Goal: Register for event/course

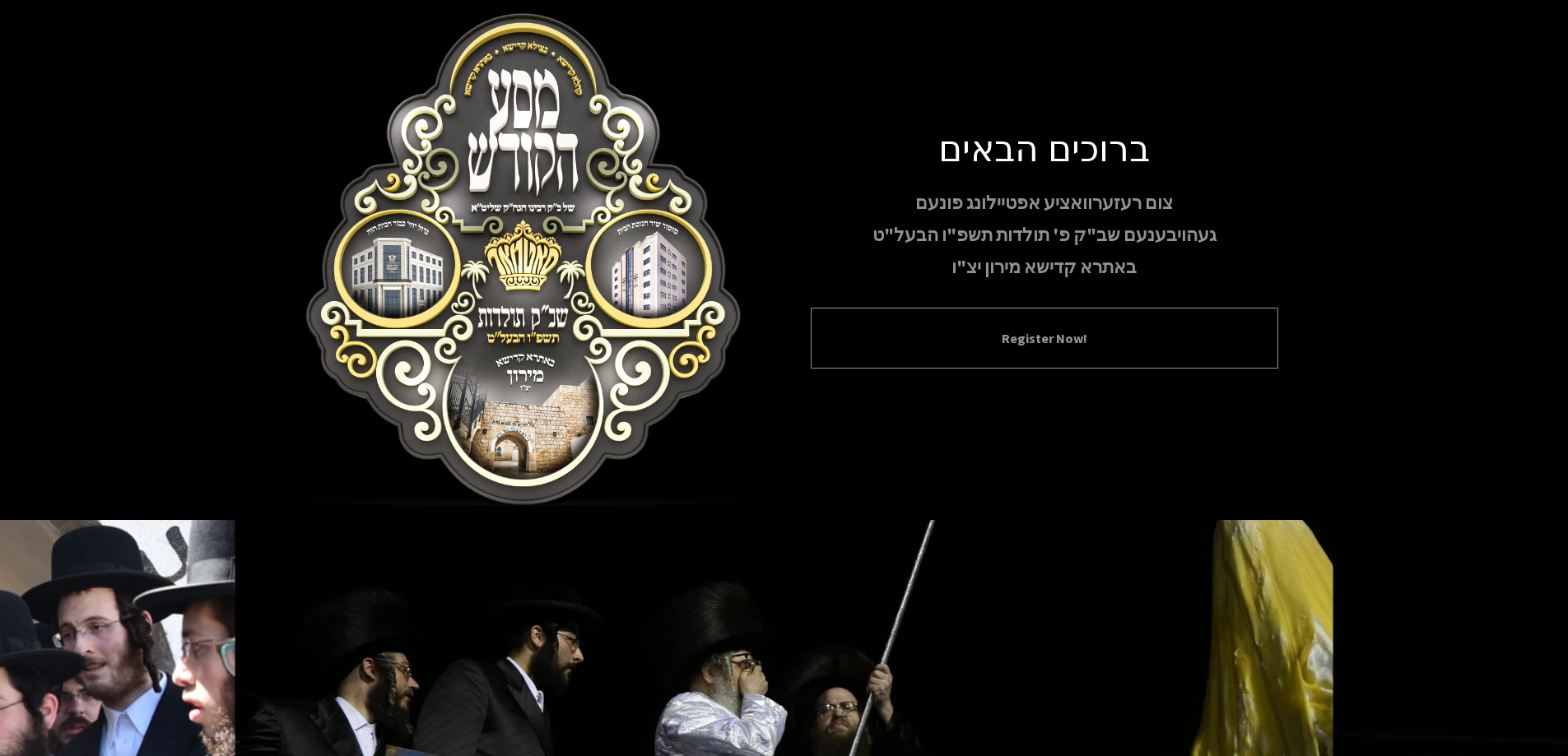
click at [1014, 315] on div "Register Now!" at bounding box center [1045, 338] width 468 height 61
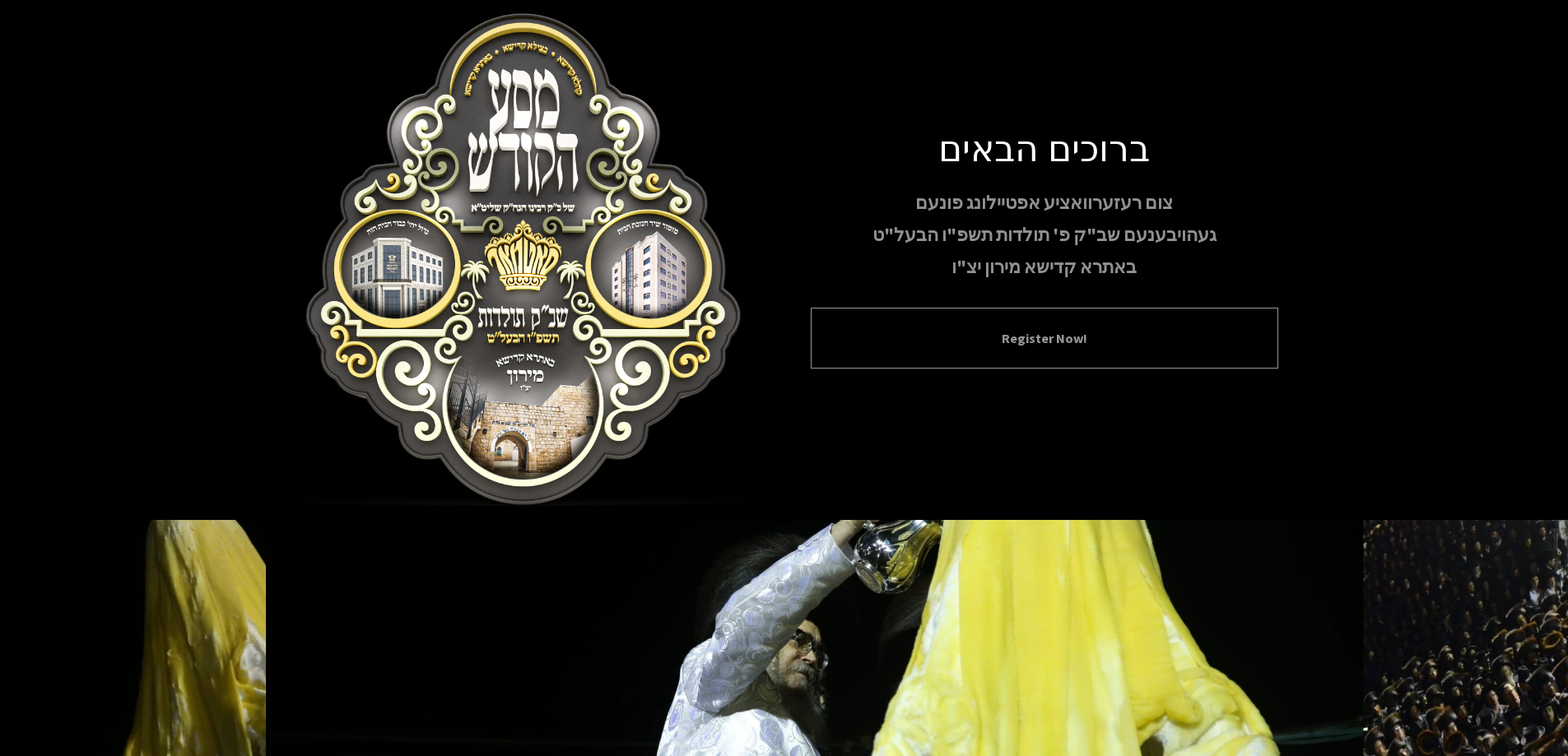
click at [1039, 328] on button "Register Now!" at bounding box center [1044, 338] width 426 height 19
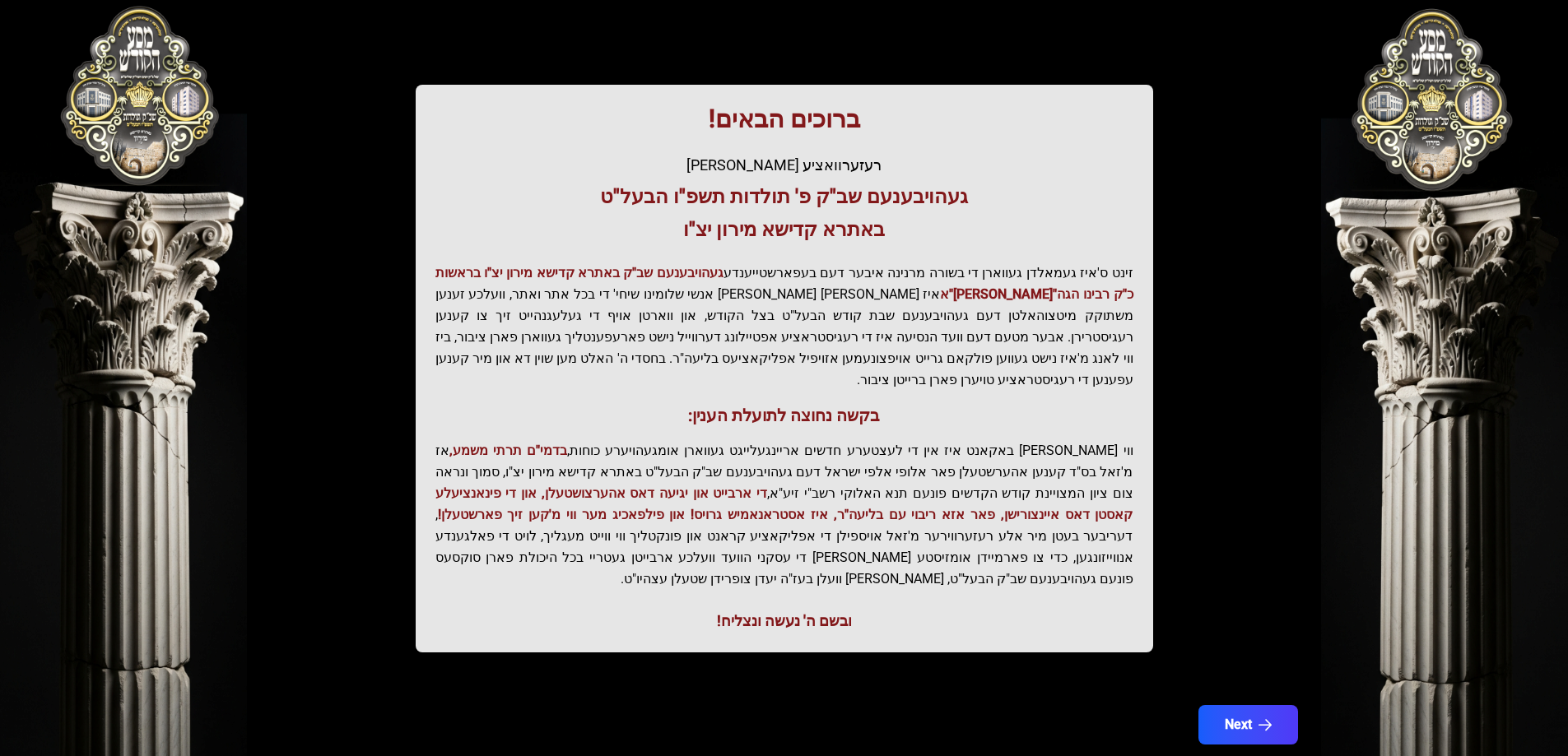
scroll to position [197, 0]
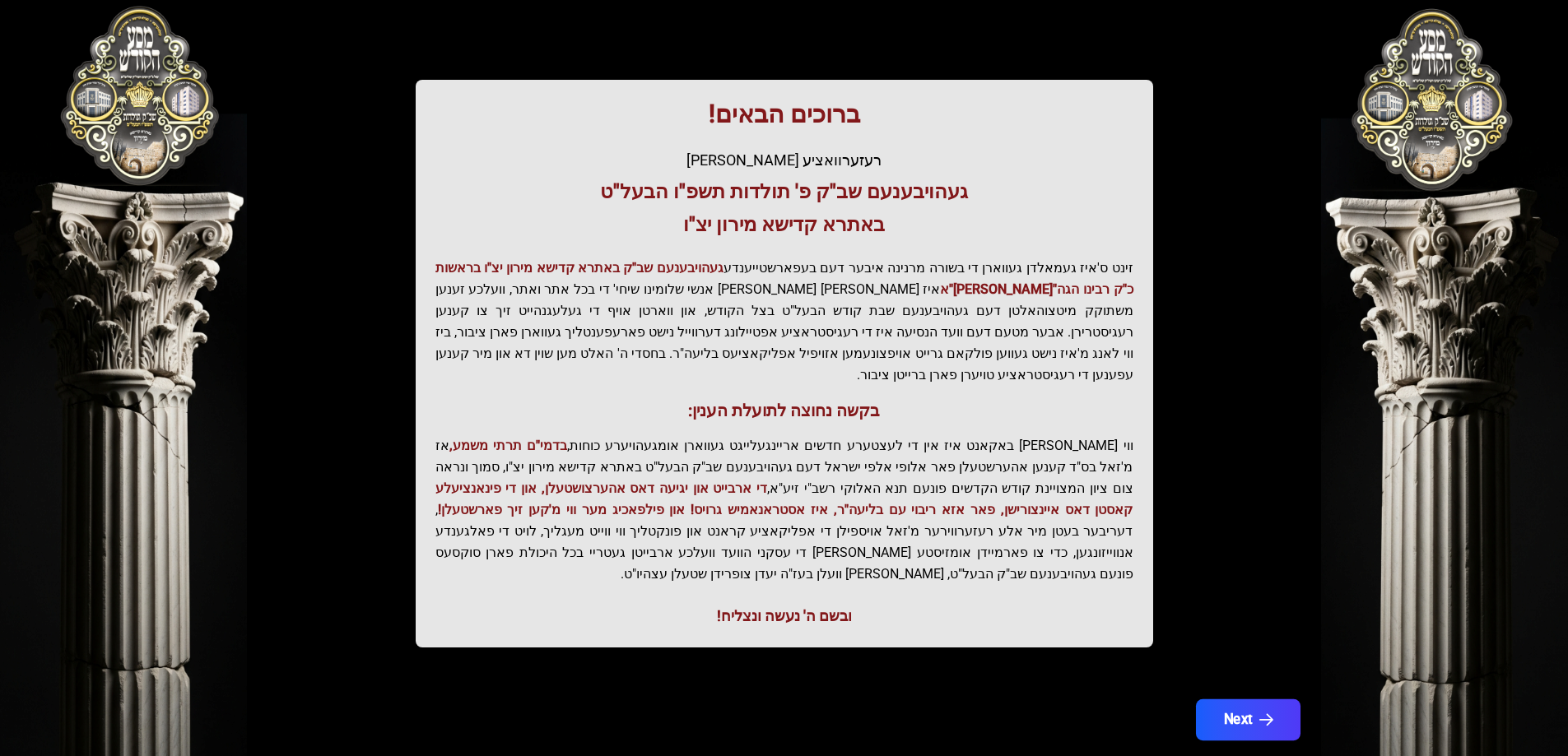
click at [1246, 700] on button "Next" at bounding box center [1247, 720] width 104 height 41
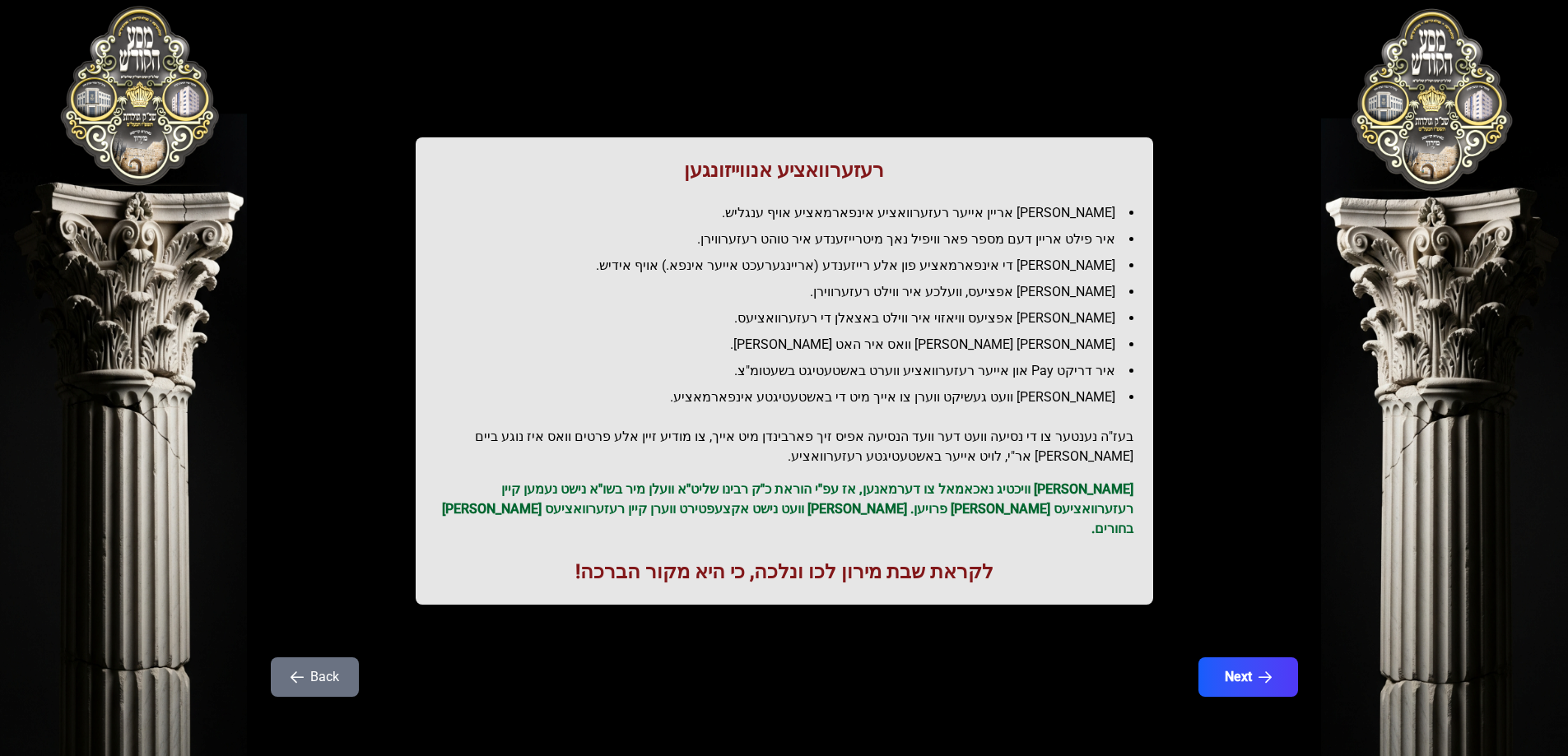
scroll to position [0, 0]
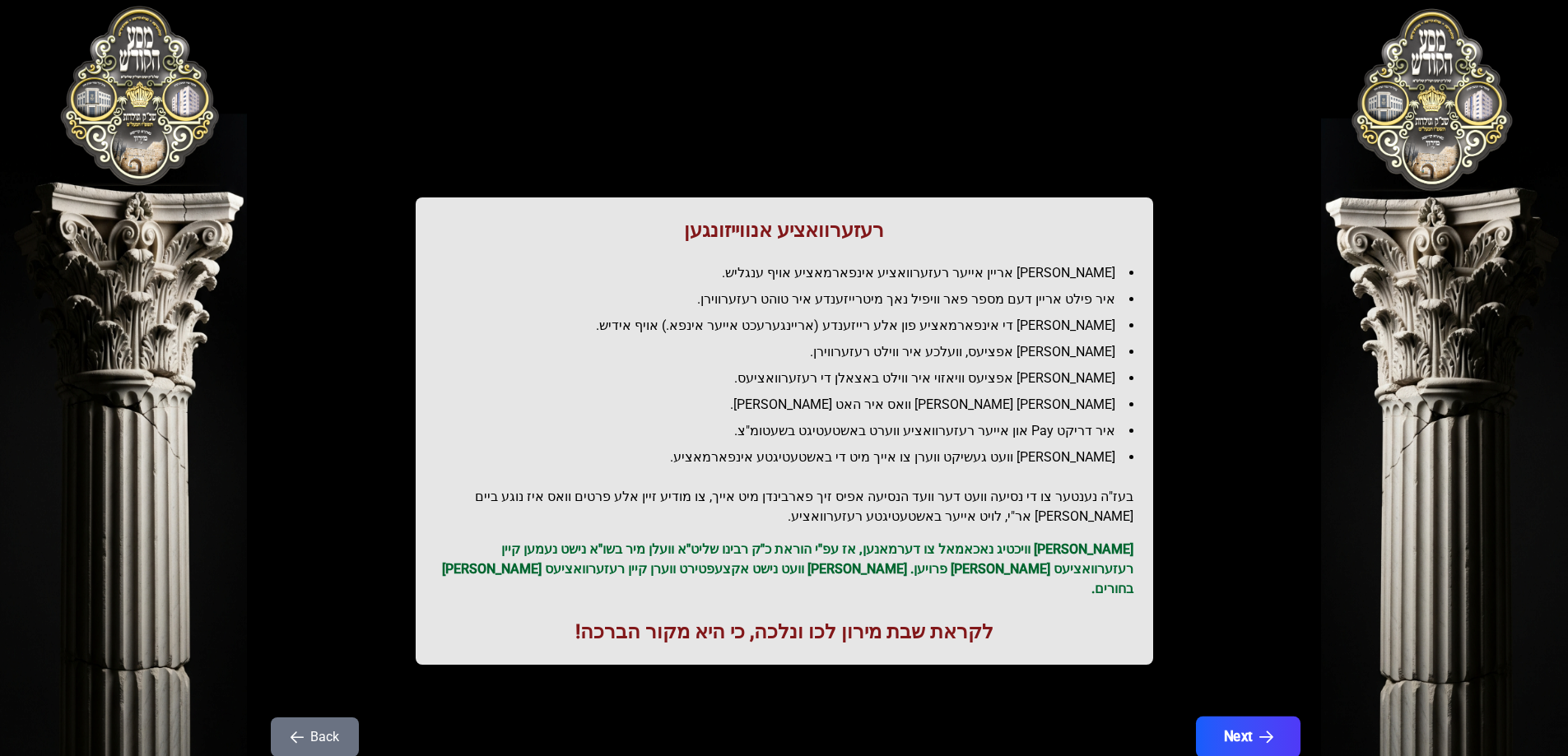
click at [1232, 717] on button "Next" at bounding box center [1247, 737] width 104 height 41
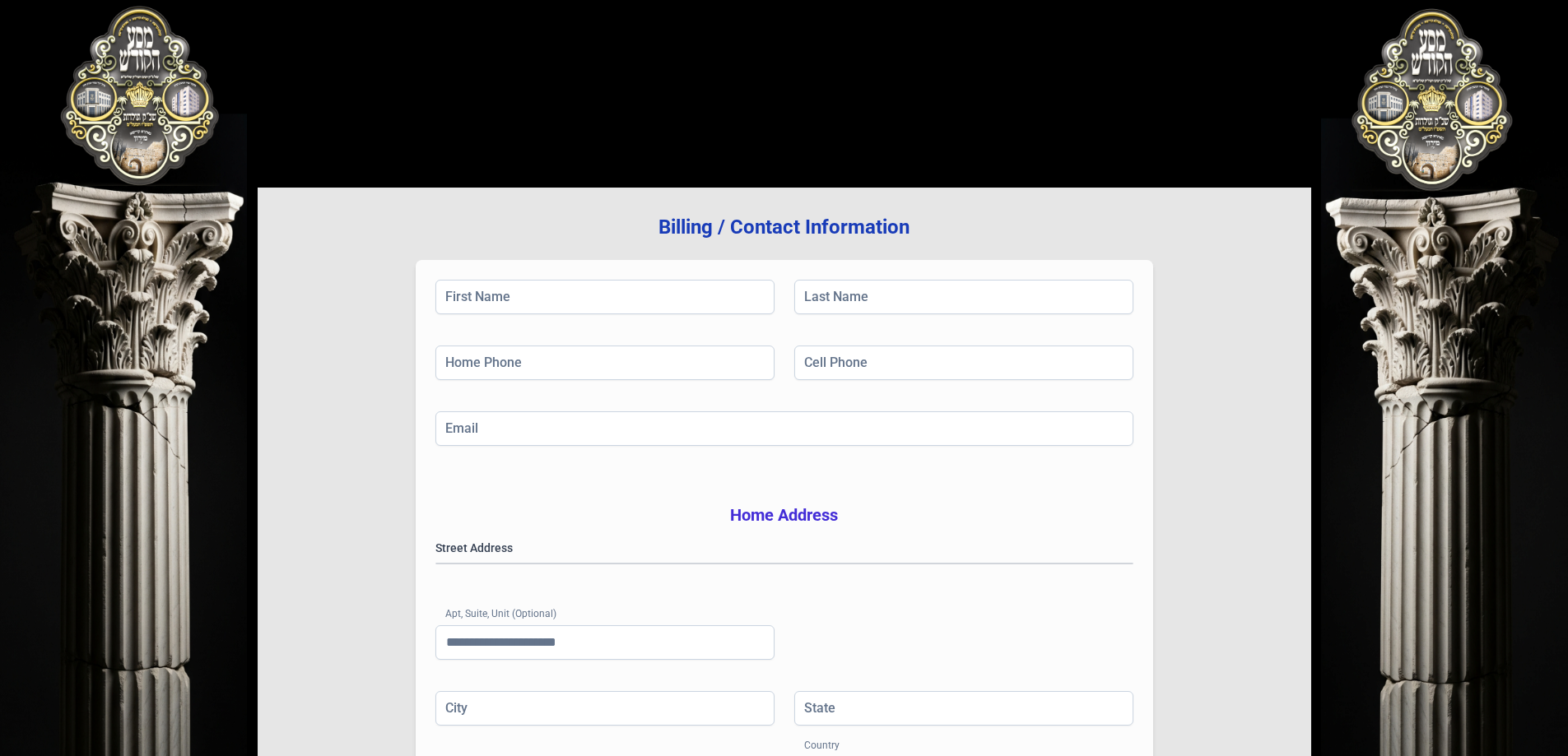
click at [901, 79] on div "Billing / Contact Information First Name Last Name Home Phone Cell Phone Email …" at bounding box center [784, 497] width 1054 height 915
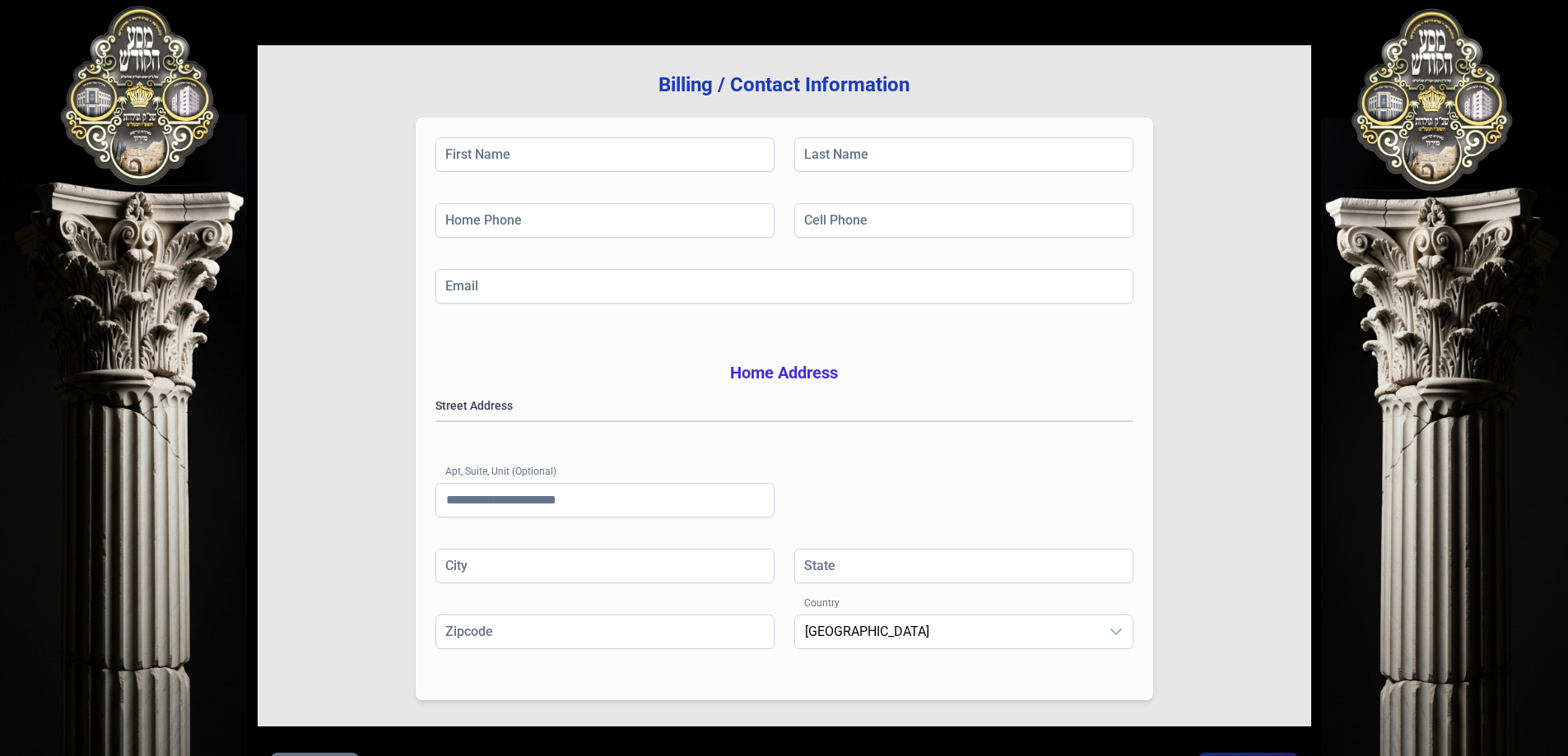
scroll to position [263, 0]
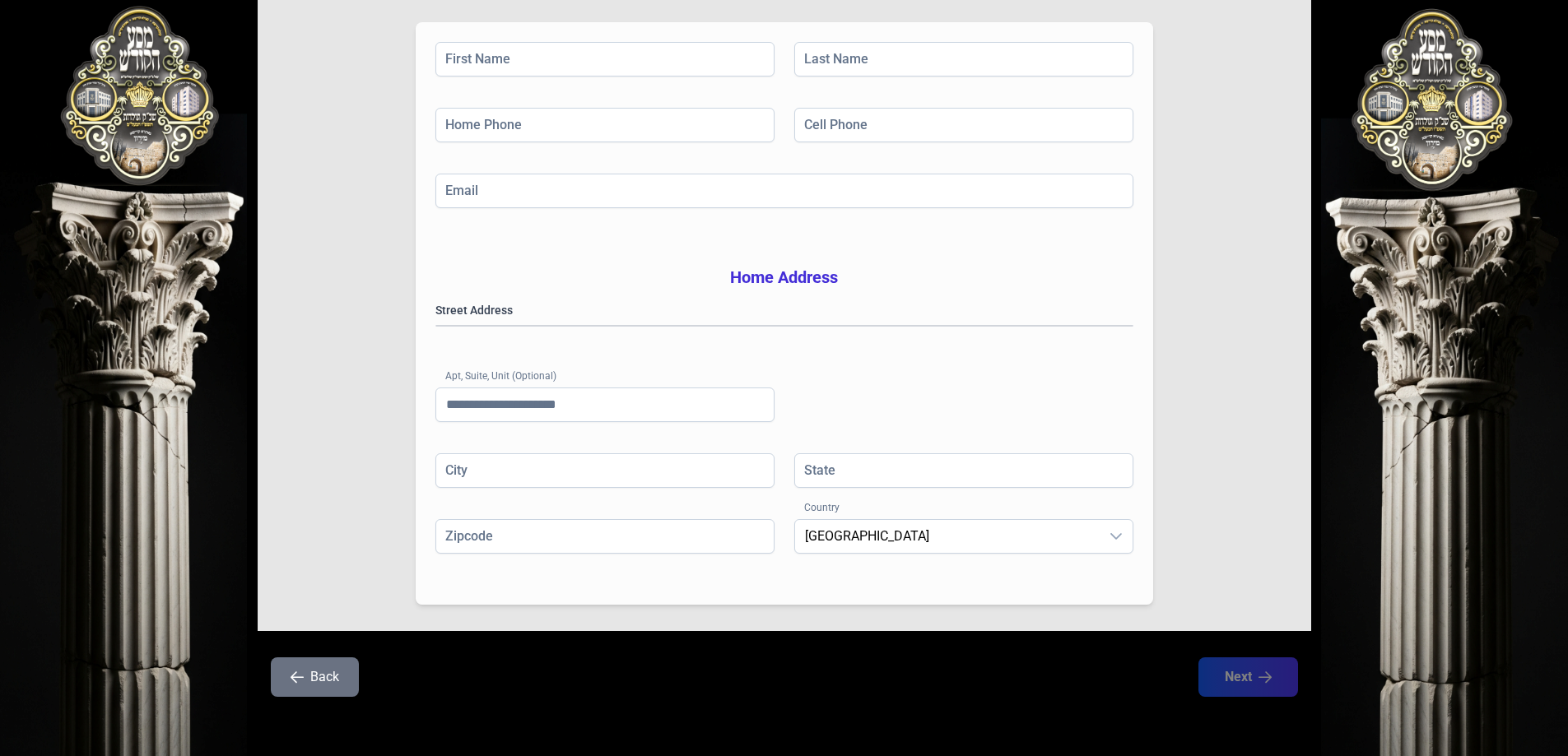
click at [319, 671] on button "Back" at bounding box center [315, 677] width 88 height 40
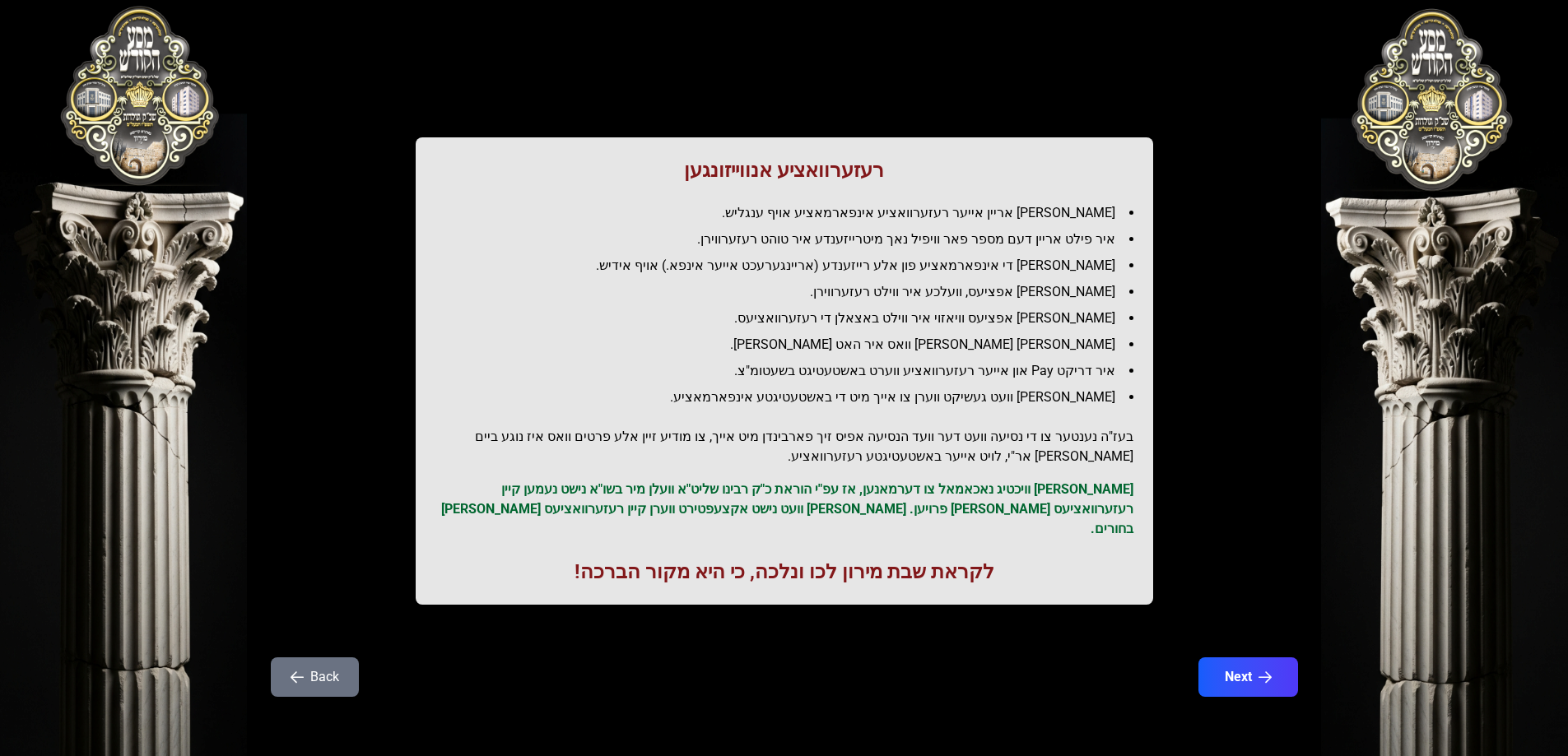
scroll to position [0, 0]
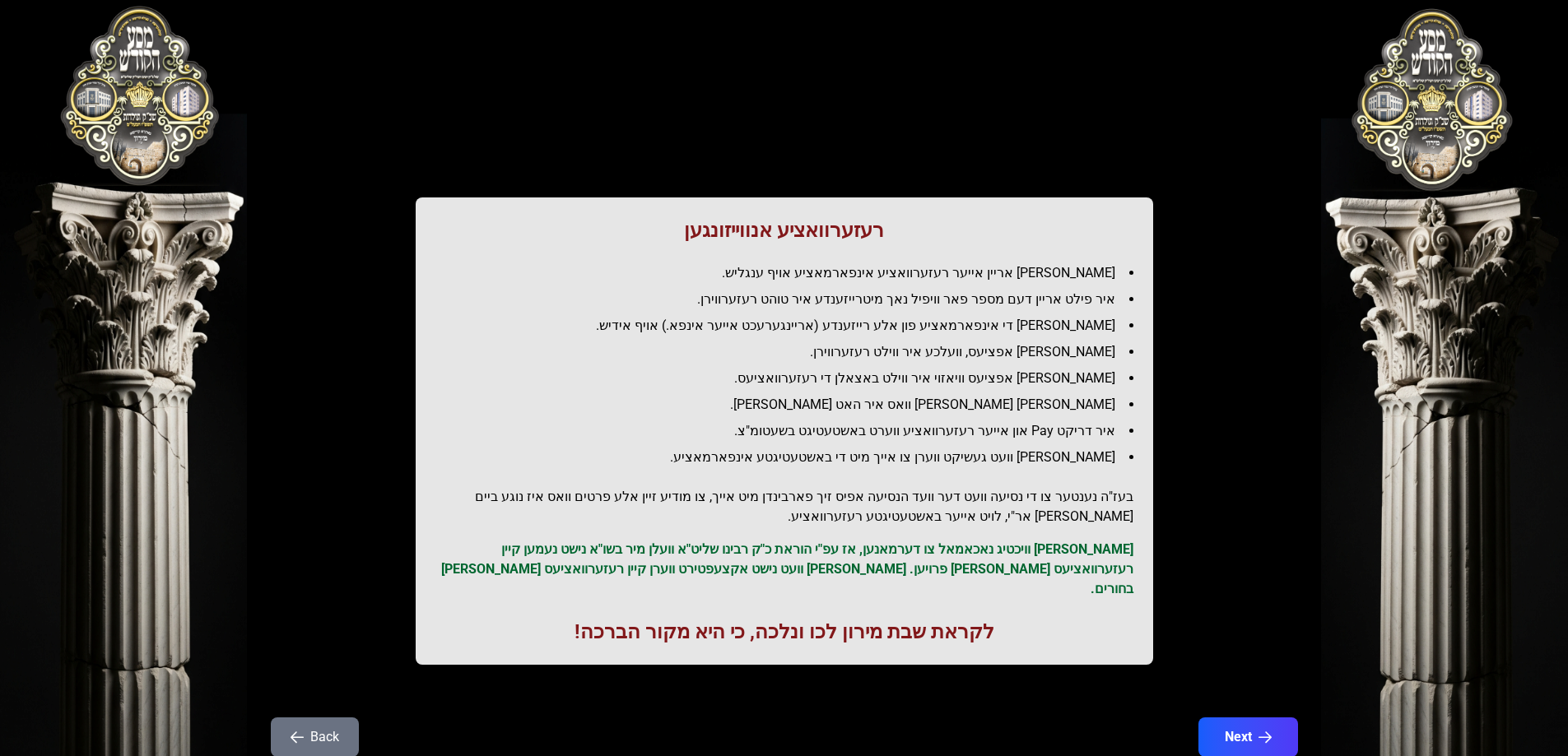
click at [314, 717] on button "Back" at bounding box center [315, 737] width 88 height 40
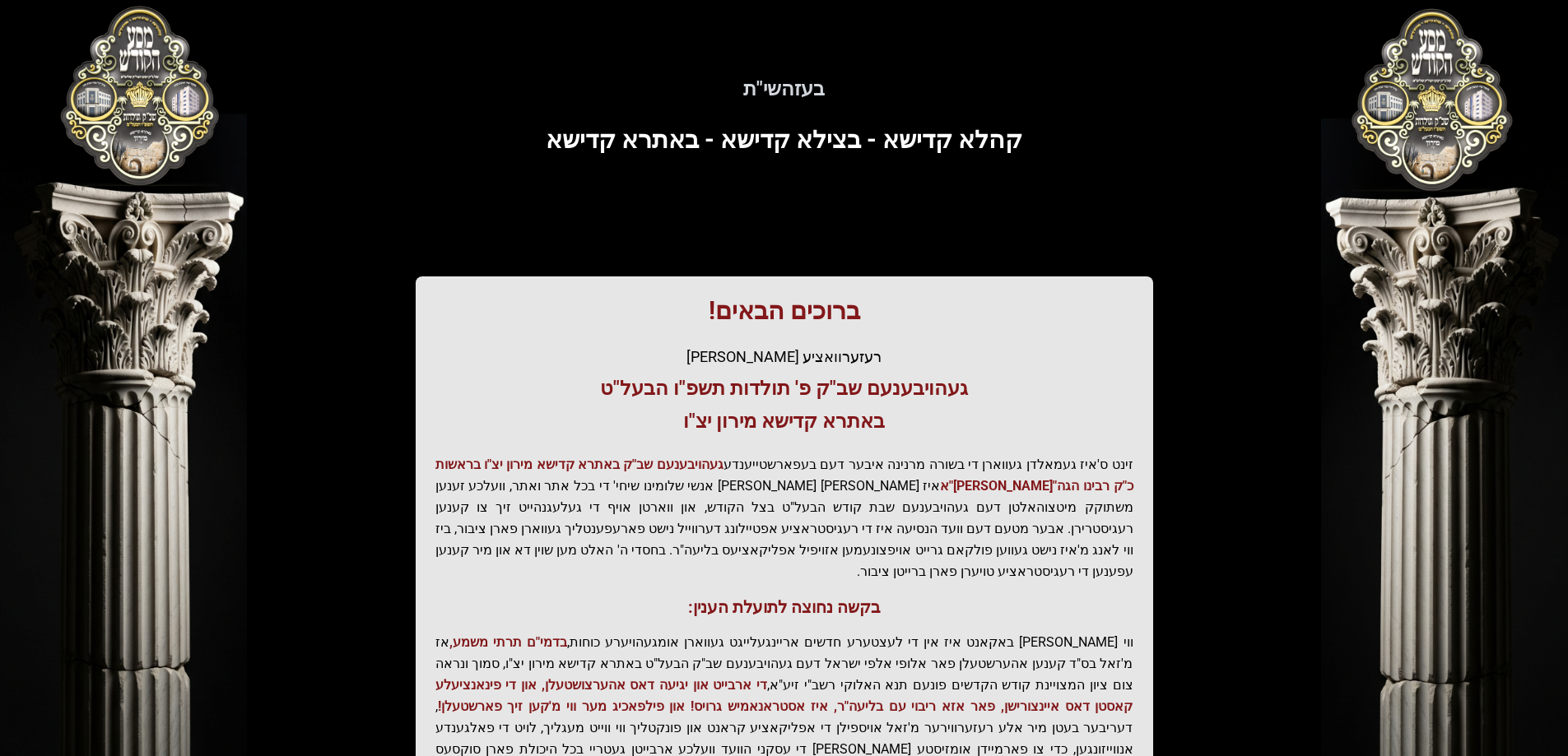
scroll to position [197, 0]
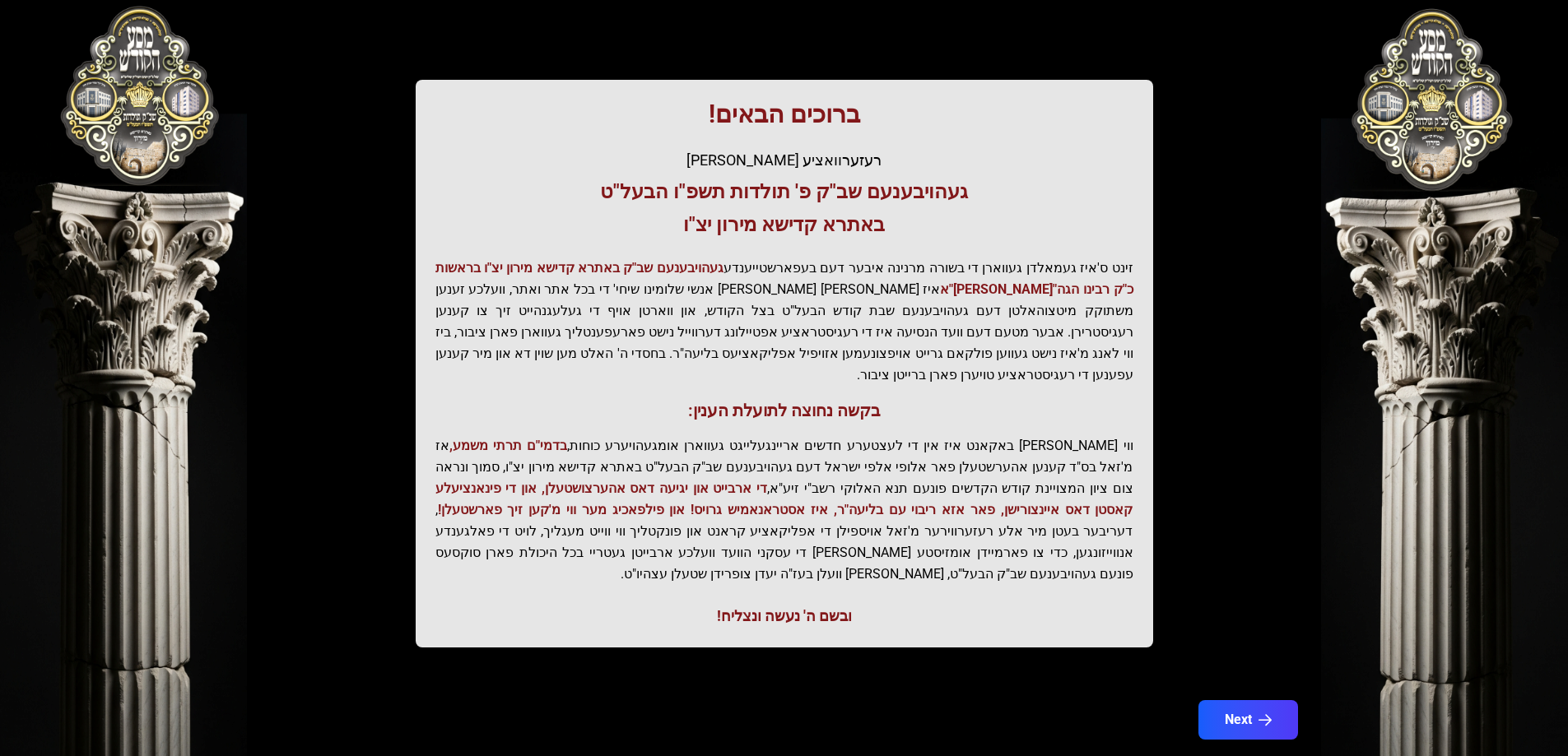
click at [1225, 319] on div "בעזהשי"ת קהלא קדישא - בצילא קדישא - באתרא קדישא ברוכים הבאים! רעזערוואציע אפטיי…" at bounding box center [784, 258] width 1054 height 831
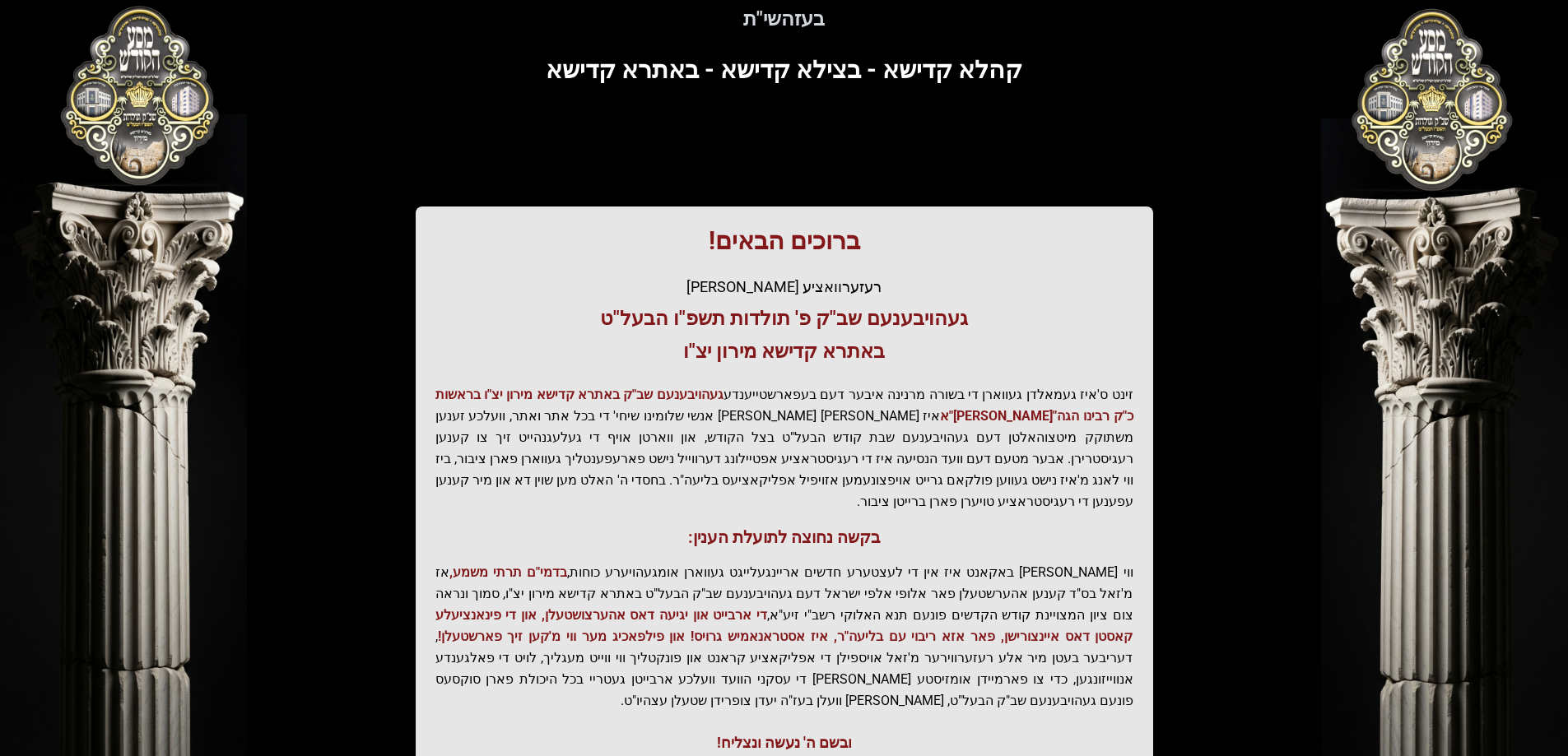
scroll to position [0, 0]
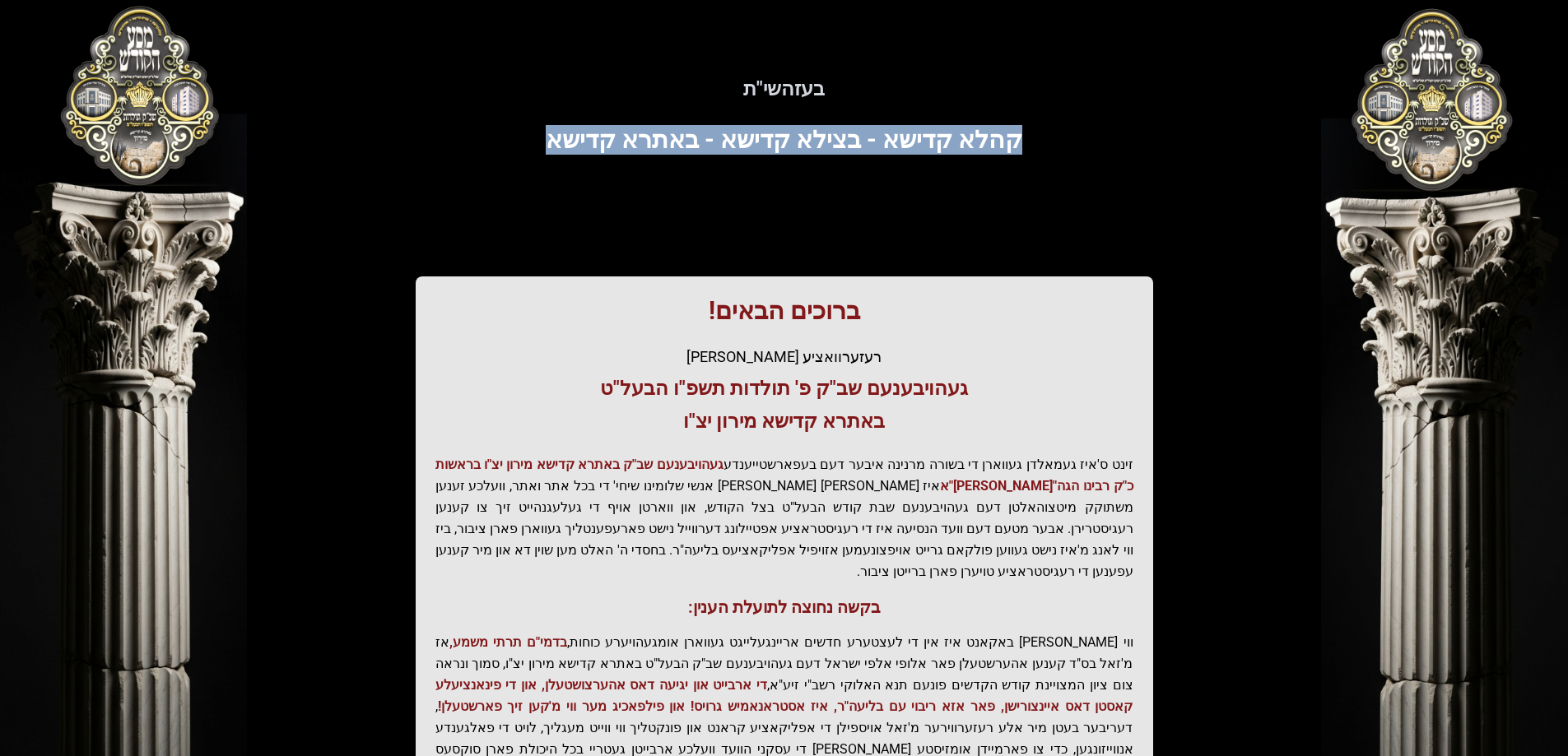
drag, startPoint x: 500, startPoint y: 160, endPoint x: 1118, endPoint y: 171, distance: 618.1
click at [1118, 171] on div "בעזהשי"ת קהלא קדישא - בצילא קדישא - באתרא קדישא ברוכים הבאים! רעזערוואציע אפטיי…" at bounding box center [784, 455] width 1054 height 831
drag, startPoint x: 141, startPoint y: 83, endPoint x: 838, endPoint y: 286, distance: 726.0
click at [746, 321] on div "בעזהשי"ת 0 1 2 3 4 5 6 בעזהשי"ת קהלא קדישא - בצילא קדישא - באתרא קדישא ברוכים ה…" at bounding box center [784, 498] width 1568 height 996
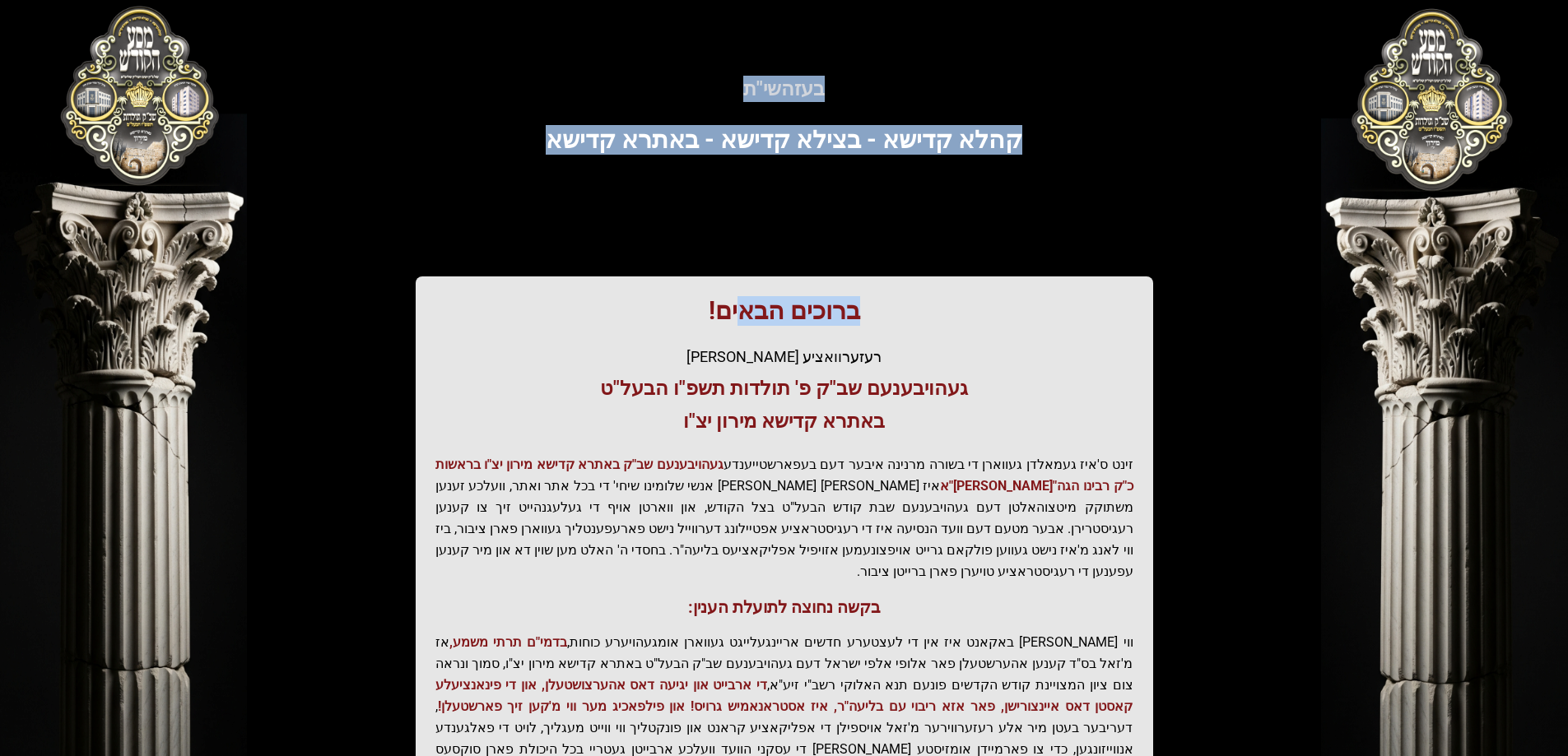
click at [1008, 206] on div "בעזהשי"ת קהלא קדישא - בצילא קדישא - באתרא קדישא ברוכים הבאים! רעזערוואציע אפטיי…" at bounding box center [784, 455] width 1054 height 831
drag, startPoint x: 875, startPoint y: 75, endPoint x: 742, endPoint y: 303, distance: 264.0
click at [742, 303] on div "בעזהשי"ת קהלא קדישא - בצילא קדישא - באתרא קדישא ברוכים הבאים! רעזערוואציע אפטיי…" at bounding box center [784, 455] width 1054 height 831
click at [750, 232] on div "בעזהשי"ת קהלא קדישא - בצילא קדישא - באתרא קדישא ברוכים הבאים! רעזערוואציע אפטיי…" at bounding box center [784, 455] width 1054 height 831
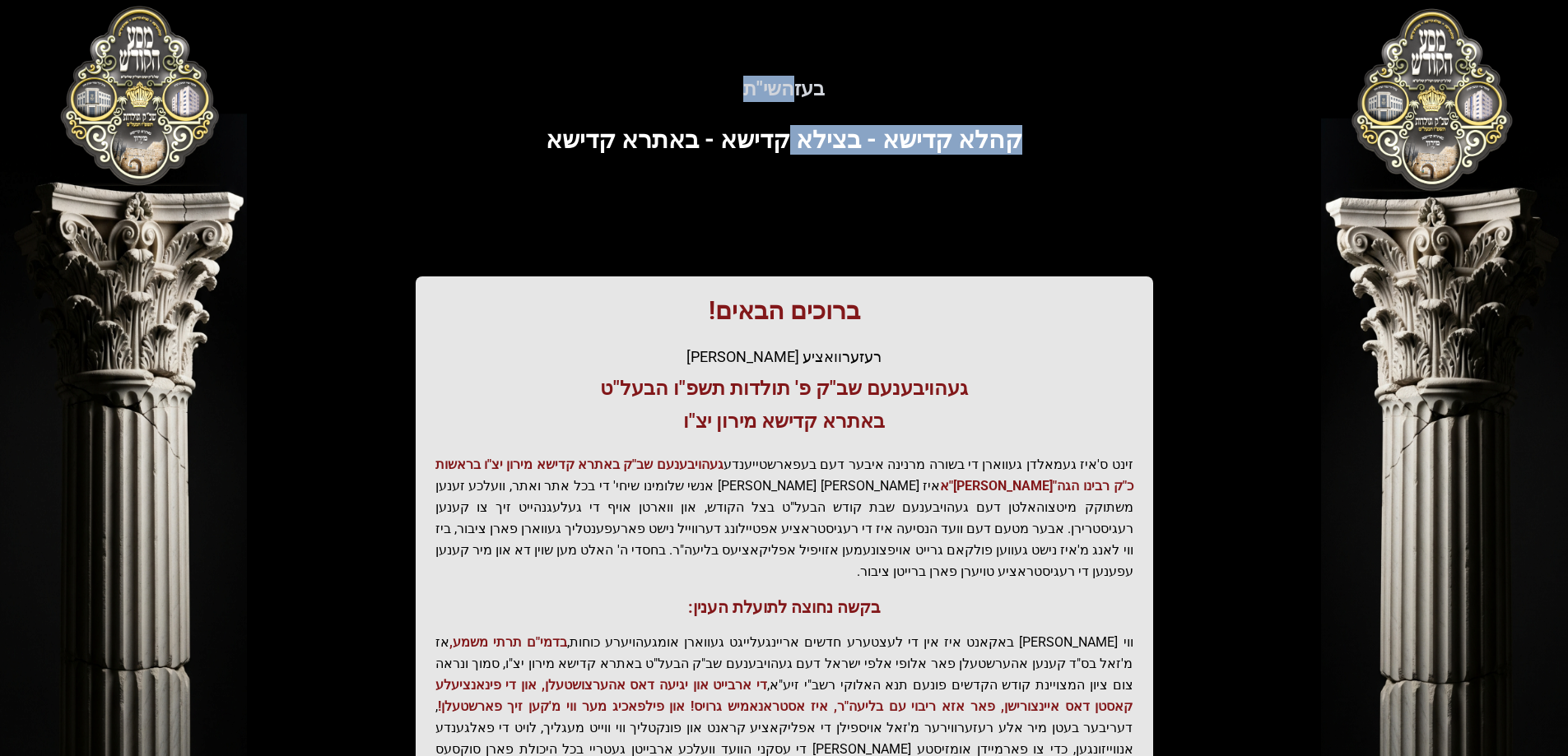
drag, startPoint x: 794, startPoint y: 72, endPoint x: 705, endPoint y: 116, distance: 99.3
click at [786, 148] on div "בעזהשי"ת קהלא קדישא - בצילא קדישא - באתרא קדישא ברוכים הבאים! רעזערוואציע אפטיי…" at bounding box center [784, 455] width 1054 height 831
click at [705, 116] on div "בעזהשי"ת קהלא קדישא - בצילא קדישא - באתרא קדישא ברוכים הבאים! רעזערוואציע אפטיי…" at bounding box center [784, 455] width 1054 height 831
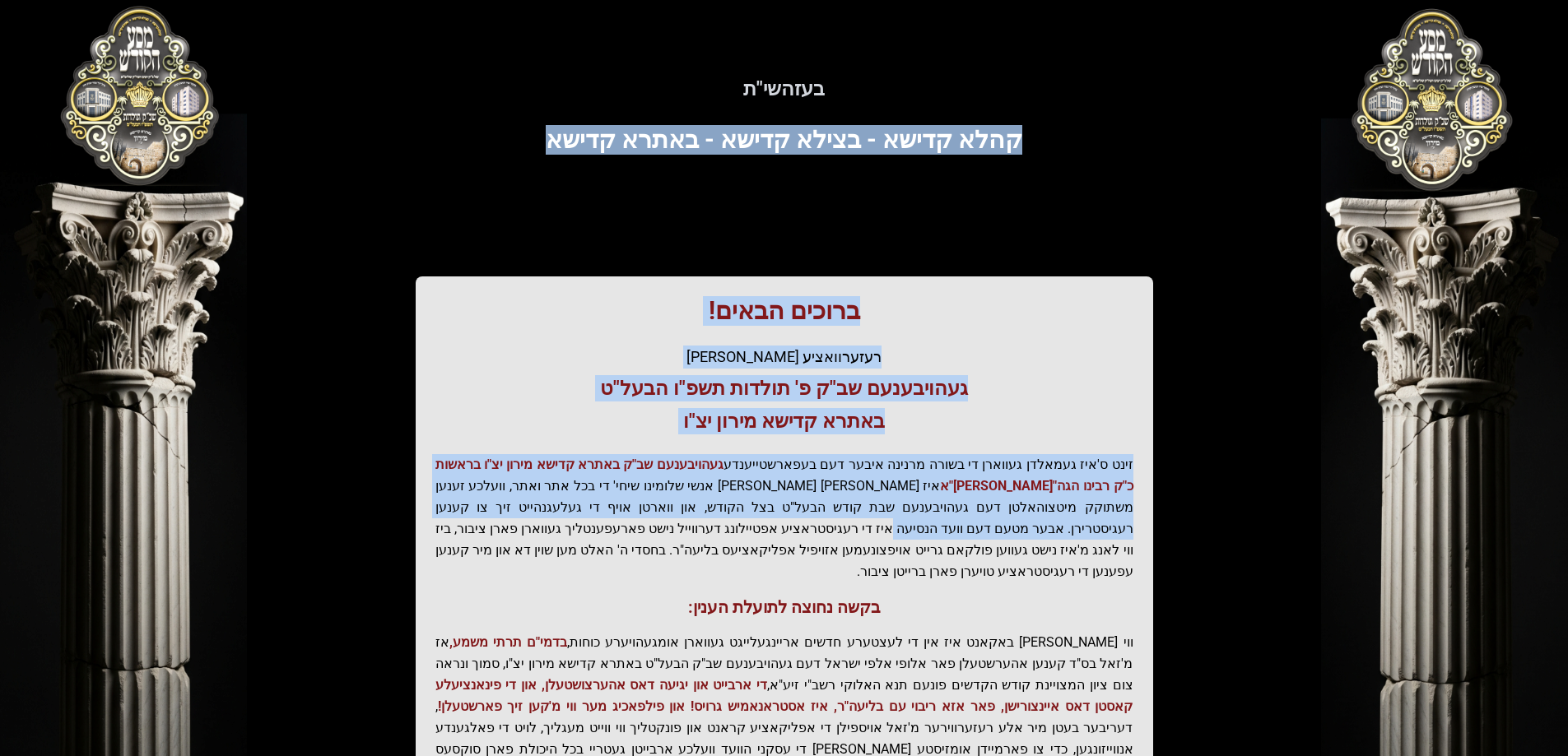
drag, startPoint x: 825, startPoint y: 34, endPoint x: 484, endPoint y: 378, distance: 484.4
click at [479, 513] on div "0 1 2 3 4 5 6 בעזהשי"ת קהלא קדישא - בצילא קדישא - באתרא קדישא ברוכים הבאים! רעז…" at bounding box center [784, 498] width 1054 height 956
click at [496, 359] on div "רעזערוואציע [PERSON_NAME]" at bounding box center [784, 357] width 698 height 23
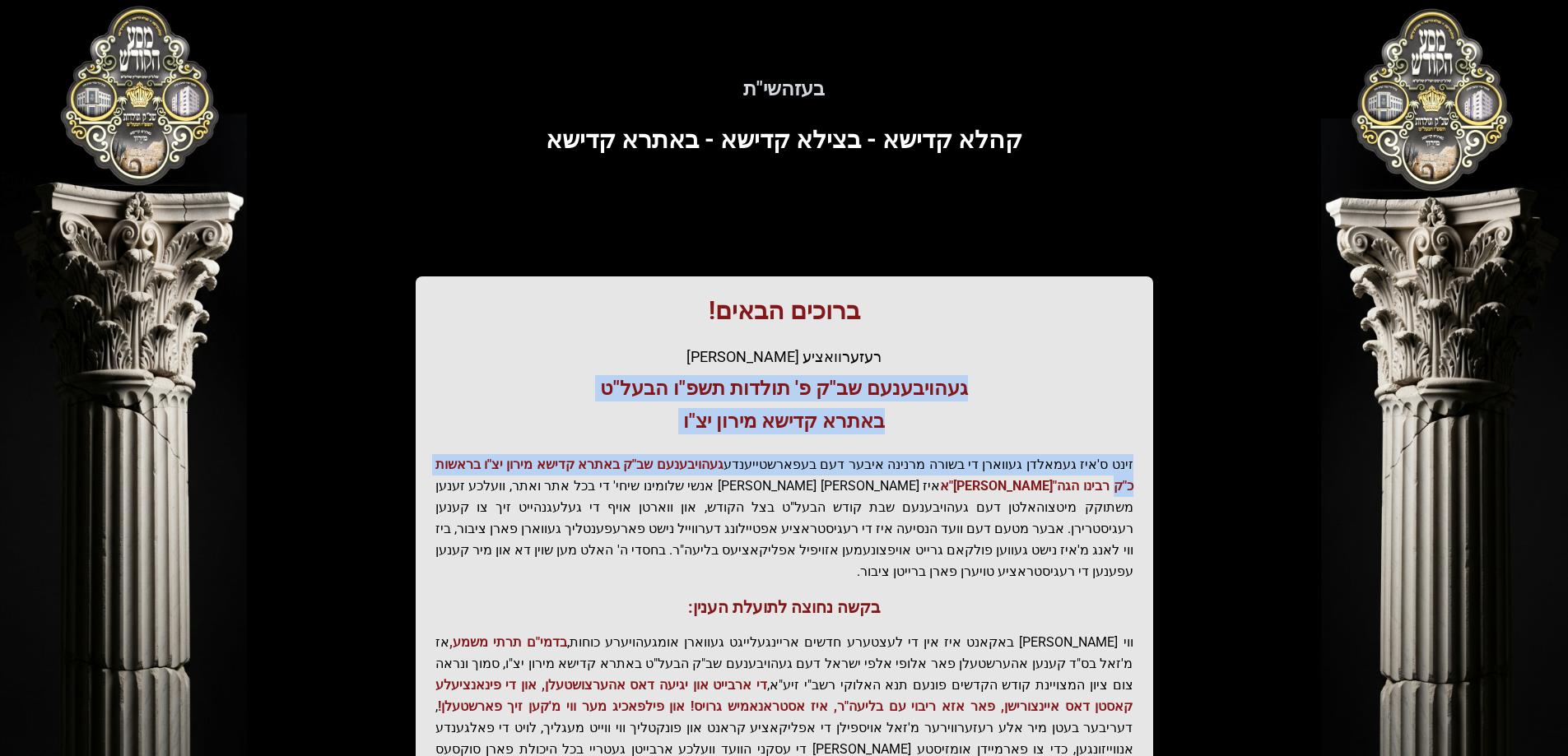
drag, startPoint x: 427, startPoint y: 460, endPoint x: 1001, endPoint y: 363, distance: 582.1
click at [990, 388] on div "ברוכים הבאים! רעזערוואציע אפטיילונג פונעם געהויבענעם שב"ק פ' תולדות תשפ"ו הבעל"…" at bounding box center [784, 560] width 738 height 568
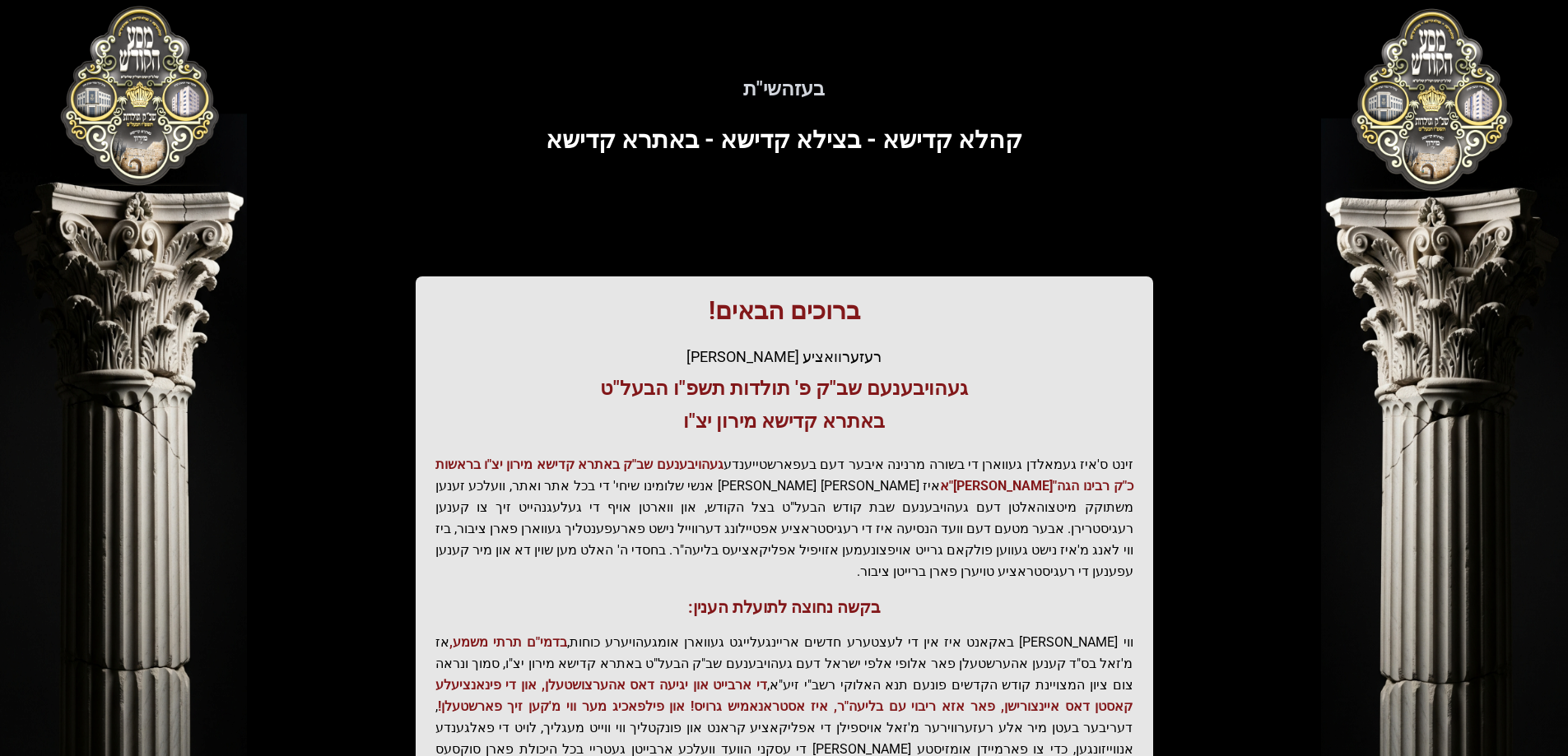
click at [1008, 358] on div "רעזערוואציע [PERSON_NAME]" at bounding box center [784, 357] width 698 height 23
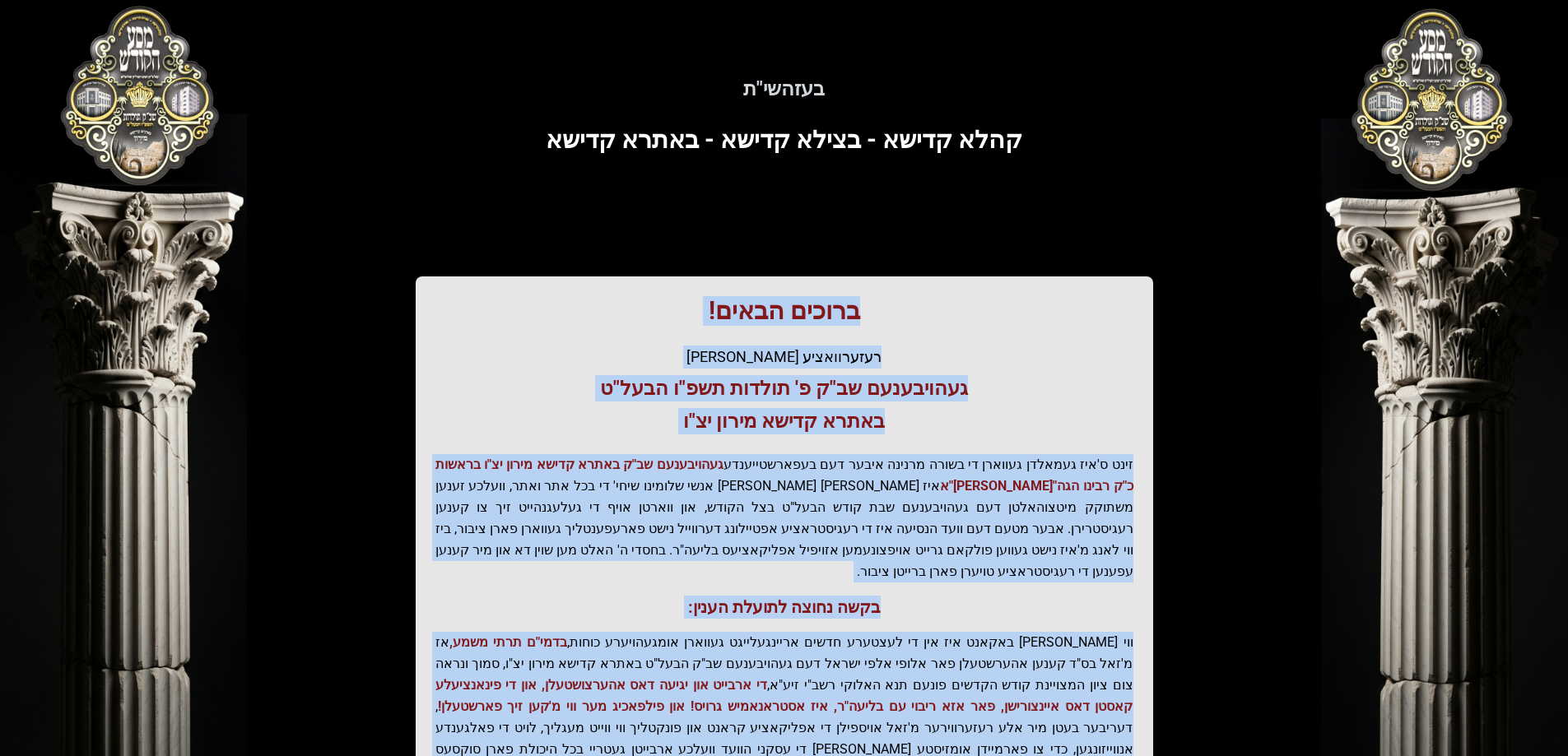
drag, startPoint x: 876, startPoint y: 312, endPoint x: 658, endPoint y: 618, distance: 375.7
click at [607, 709] on div "ברוכים הבאים! רעזערוואציע אפטיילונג פונעם געהויבענעם שב"ק פ' תולדות תשפ"ו הבעל"…" at bounding box center [784, 560] width 738 height 568
click at [742, 505] on p "זינט ס'איז געמאלדן געווארן די בשורה מרנינה איבער דעם בעפארשטייענדע געהויבענעם ש…" at bounding box center [784, 519] width 698 height 129
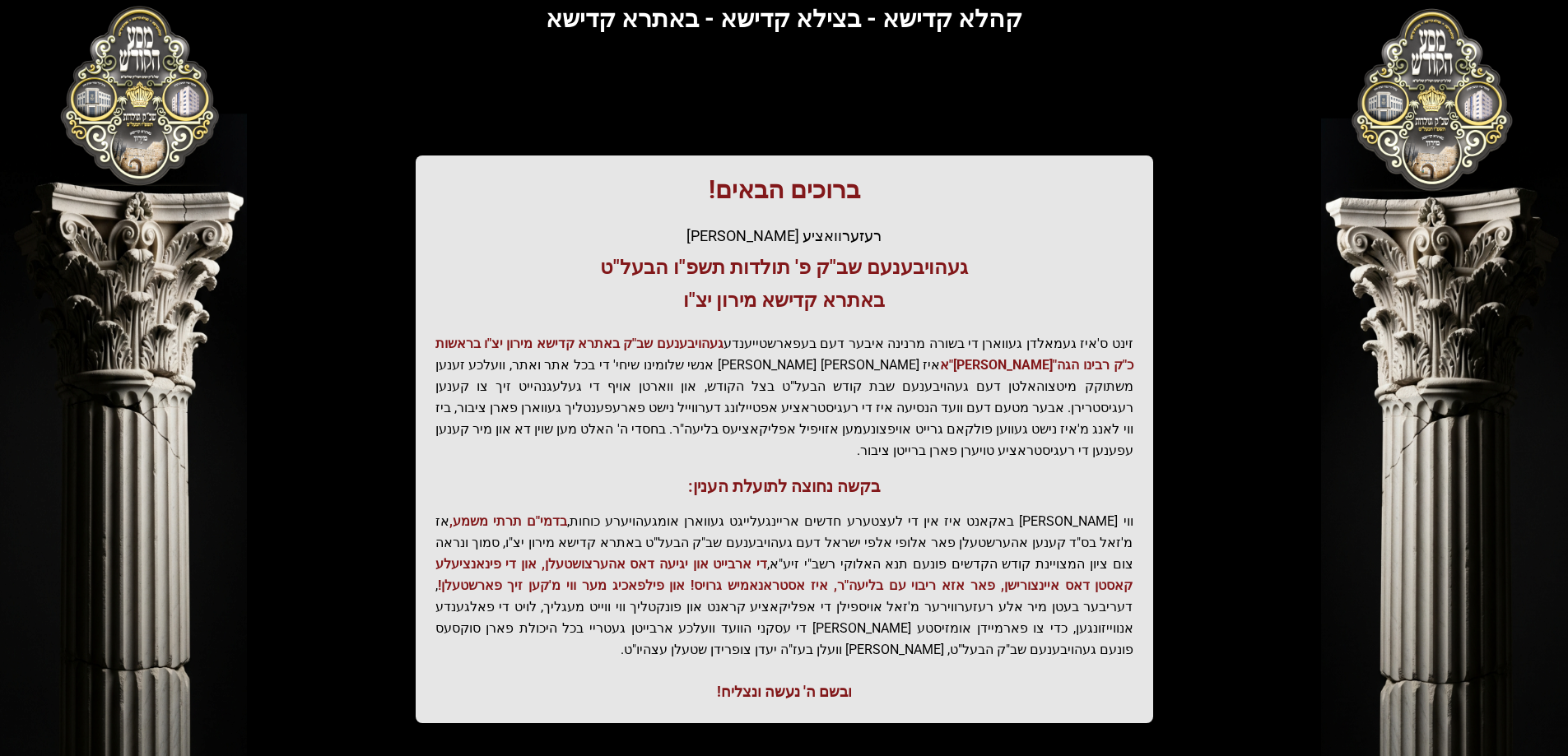
scroll to position [197, 0]
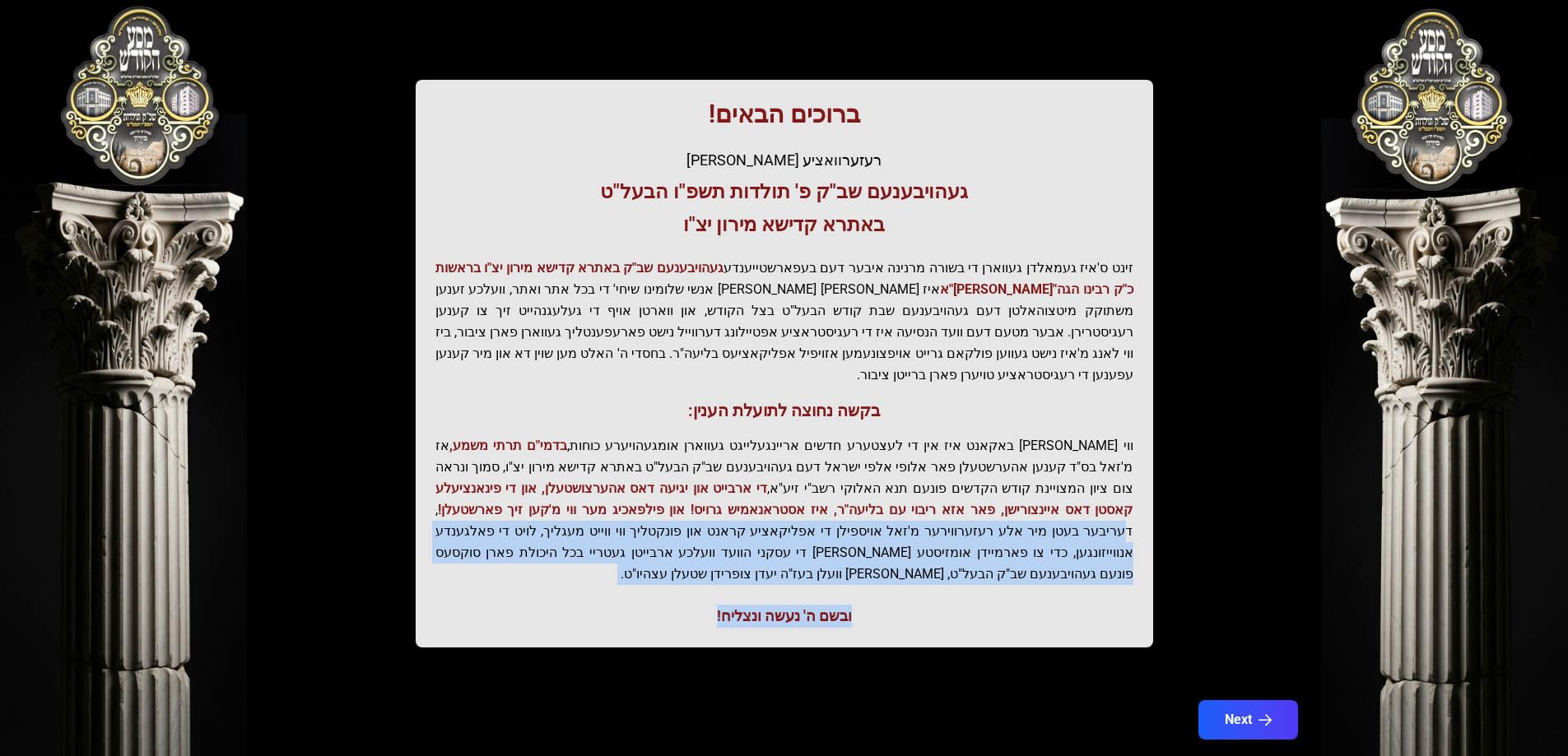
drag, startPoint x: 710, startPoint y: 494, endPoint x: 561, endPoint y: 554, distance: 160.6
click at [561, 554] on div "ברוכים הבאים! רעזערוואציע אפטיילונג פונעם געהויבענעם שב"ק פ' תולדות תשפ"ו הבעל"…" at bounding box center [784, 363] width 738 height 568
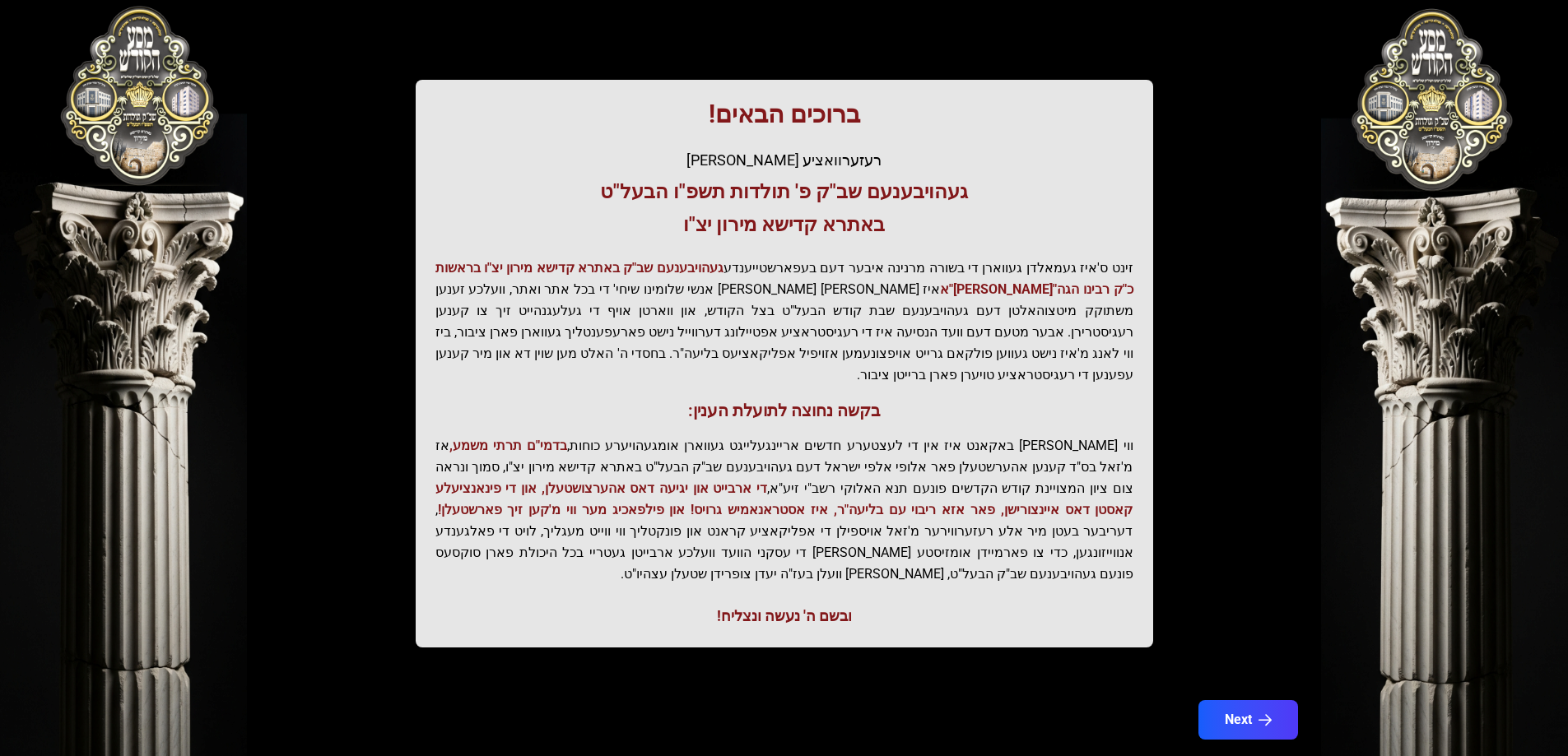
click at [931, 498] on p "ווי שוין ברייט באקאנט איז אין די לעצטערע חדשים אריינגעלייגט געווארן אומגעהויערע…" at bounding box center [784, 510] width 698 height 150
click at [1244, 312] on div "בעזהשי"ת קהלא קדישא - בצילא קדישא - באתרא קדישא ברוכים הבאים! רעזערוואציע אפטיי…" at bounding box center [784, 258] width 1054 height 831
click at [161, 48] on div "בעזהשי"ת 0 1 2 3 4 5 6 בעזהשי"ת קהלא קדישא - בצילא קדישא - באתרא קדישא ברוכים ה…" at bounding box center [784, 301] width 1568 height 996
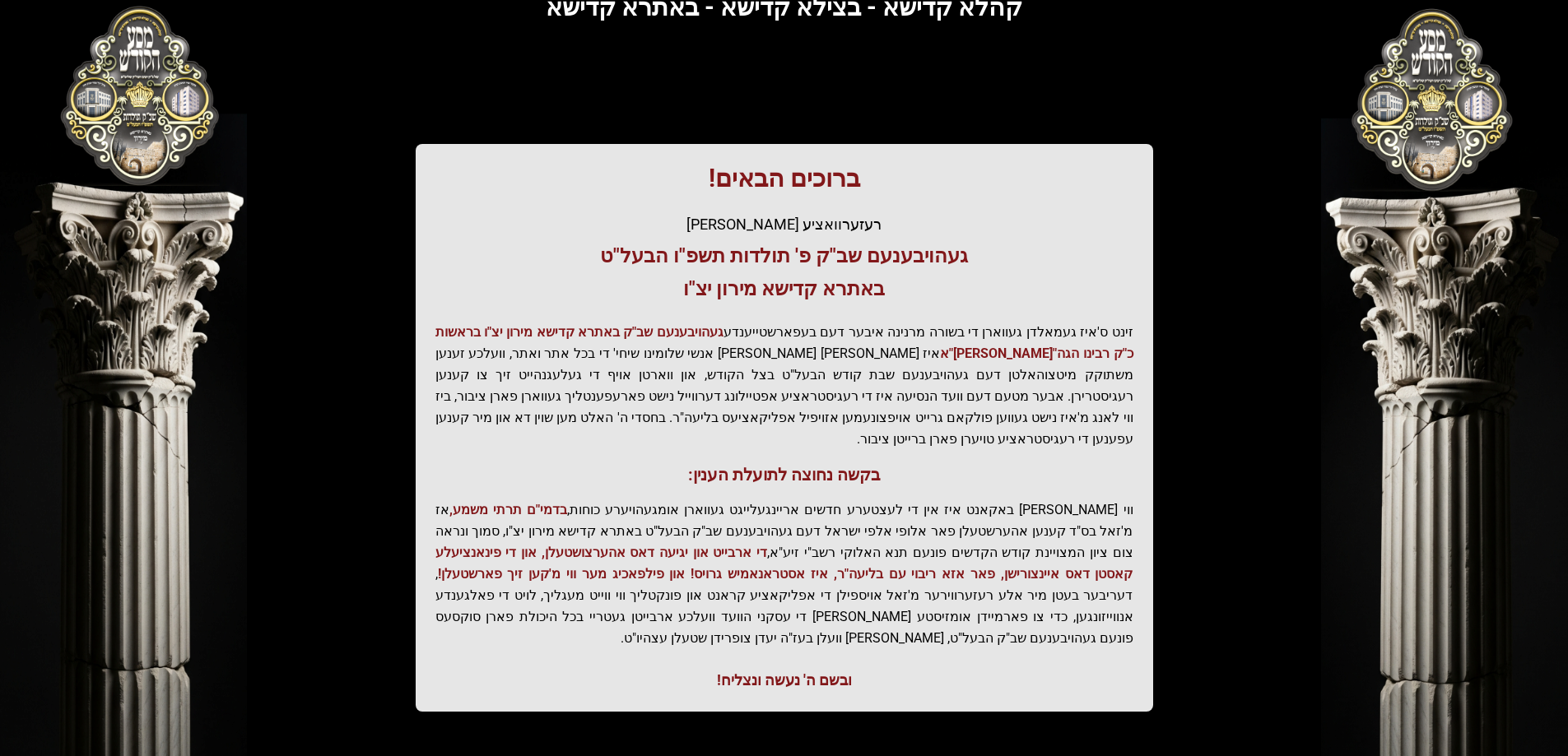
scroll to position [0, 0]
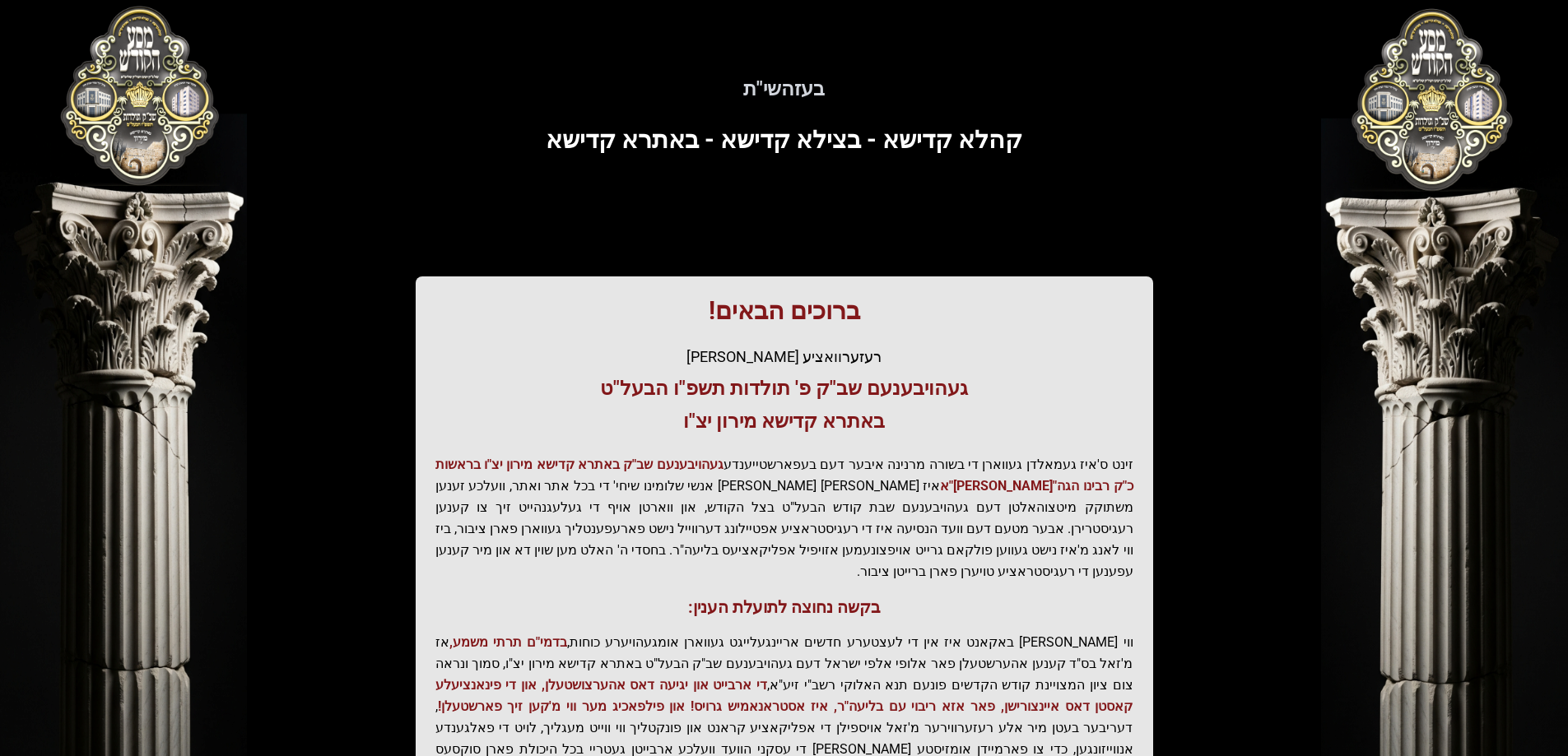
click at [761, 167] on div "בעזהשי"ת קהלא קדישא - בצילא קדישא - באתרא קדישא ברוכים הבאים! רעזערוואציע אפטיי…" at bounding box center [784, 455] width 1054 height 831
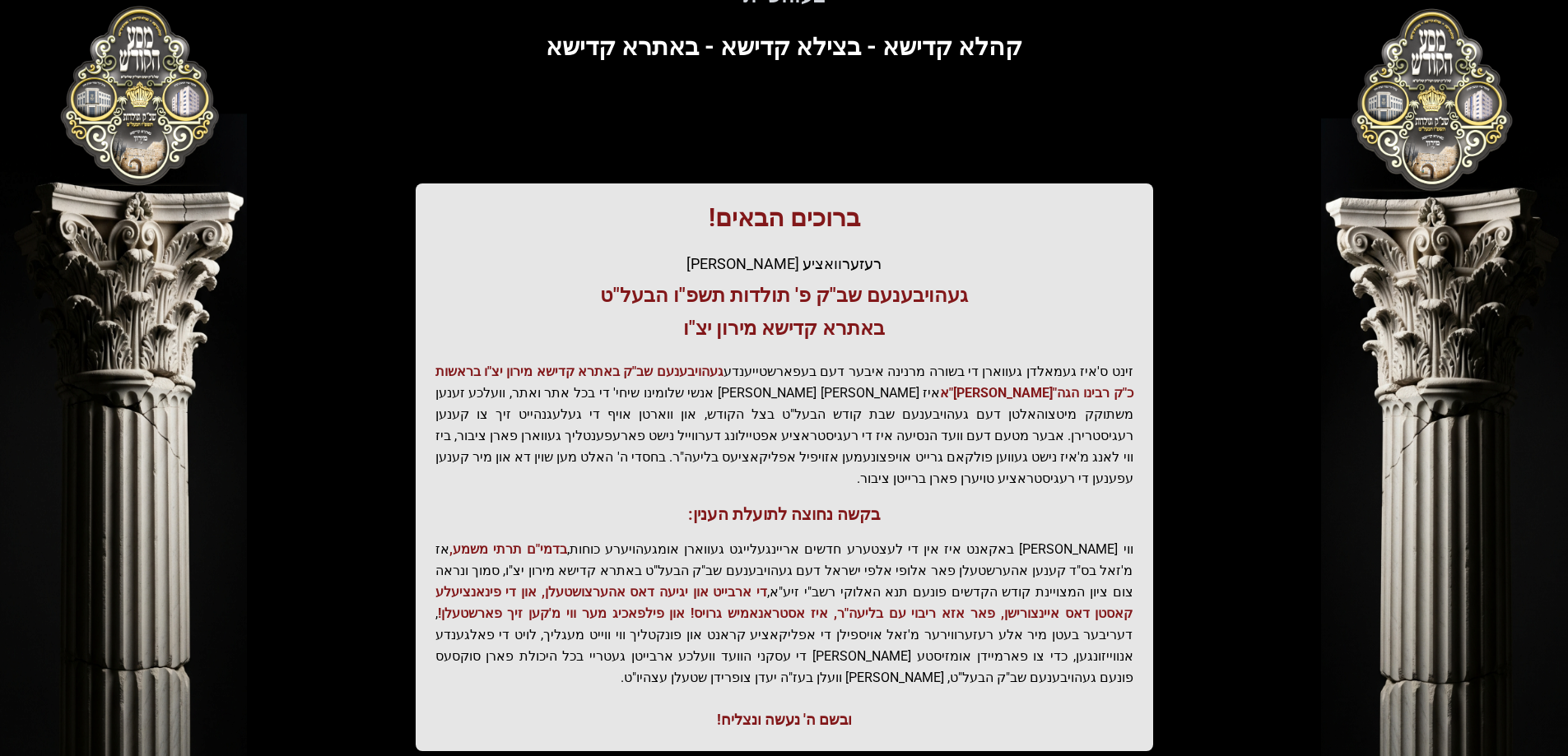
scroll to position [197, 0]
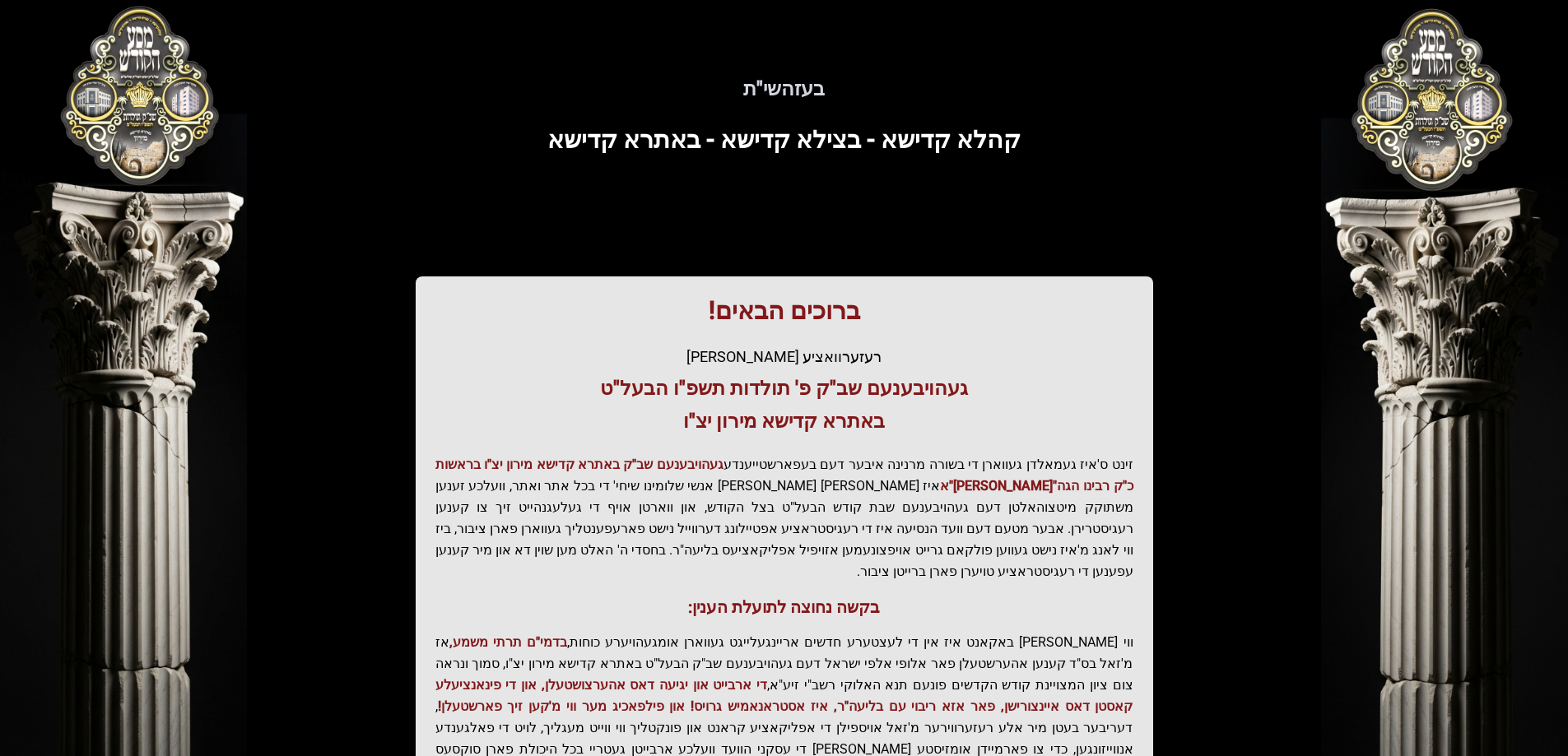
scroll to position [197, 0]
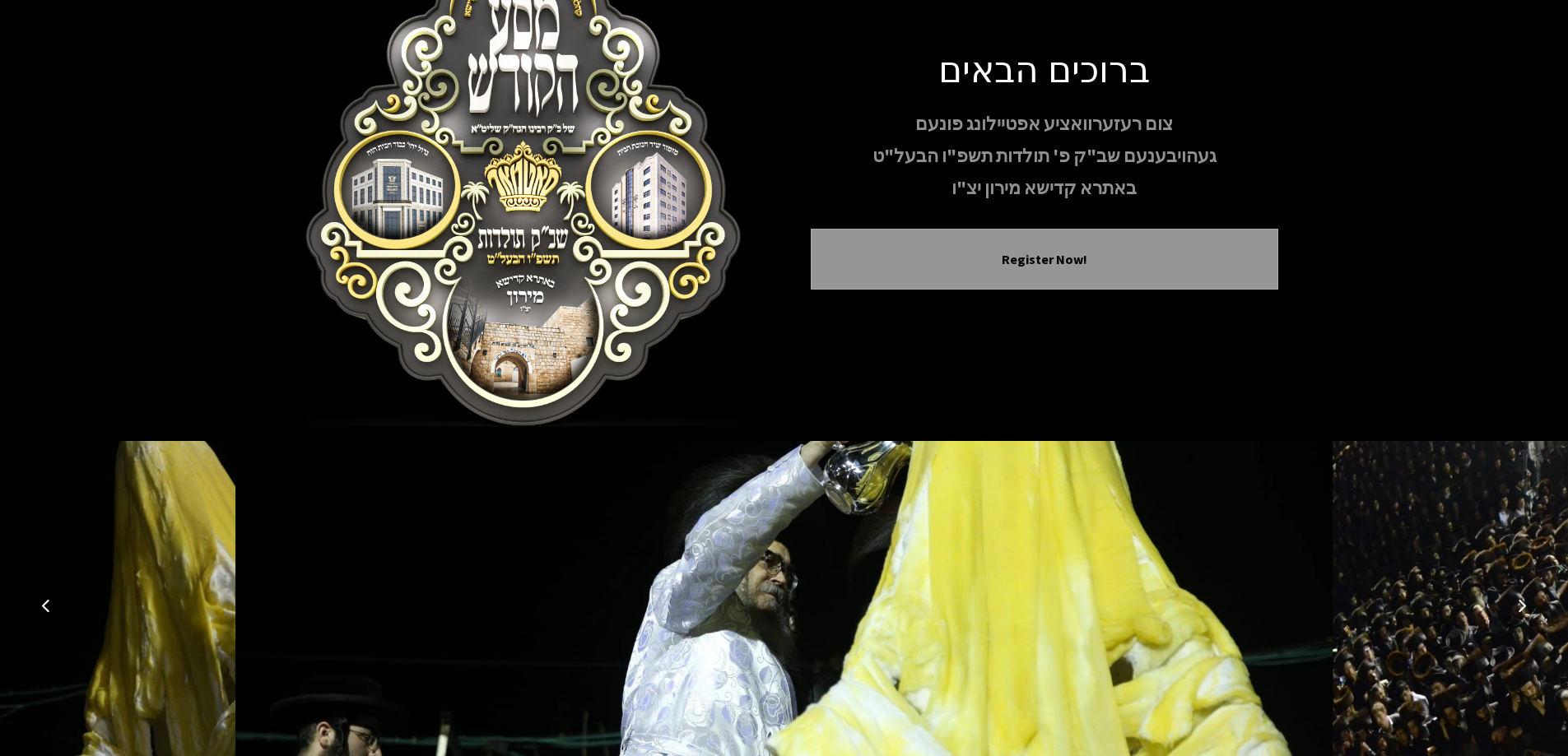
scroll to position [163, 0]
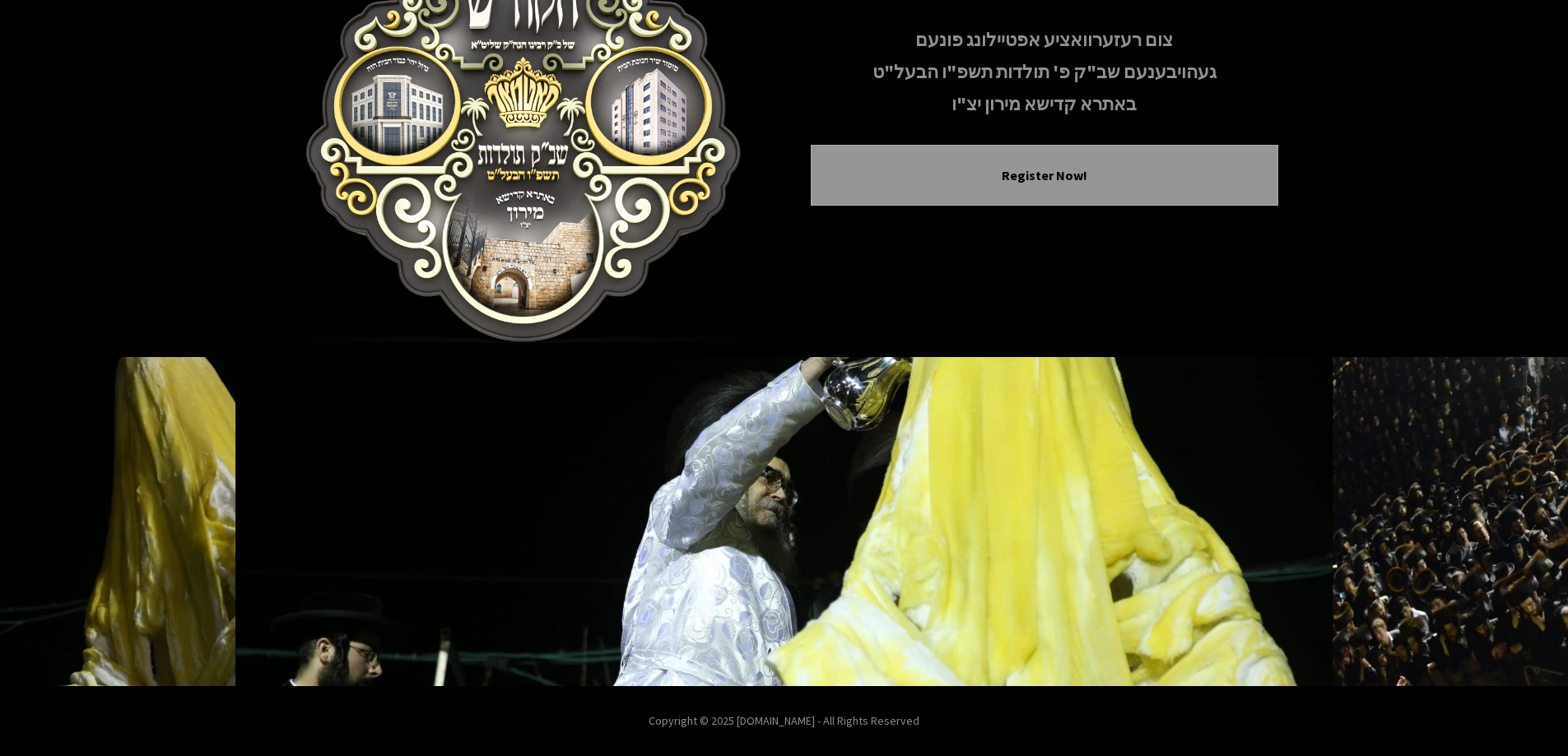
drag, startPoint x: 632, startPoint y: 726, endPoint x: 1073, endPoint y: 748, distance: 441.5
click at [1073, 748] on footer "Copyright © 2025 [DOMAIN_NAME] - All Rights Reserved" at bounding box center [784, 721] width 1568 height 70
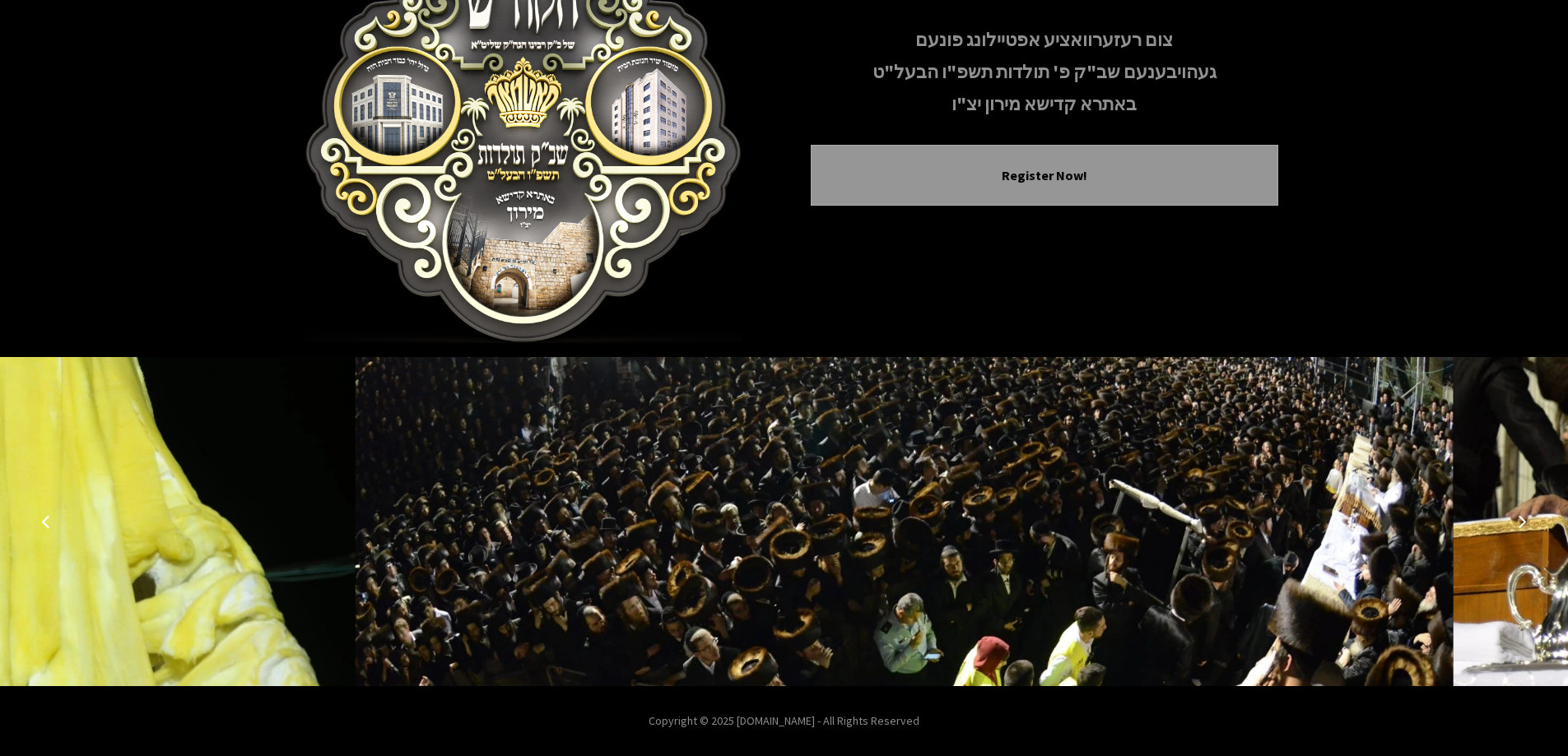
click at [1023, 526] on img at bounding box center [904, 521] width 1098 height 329
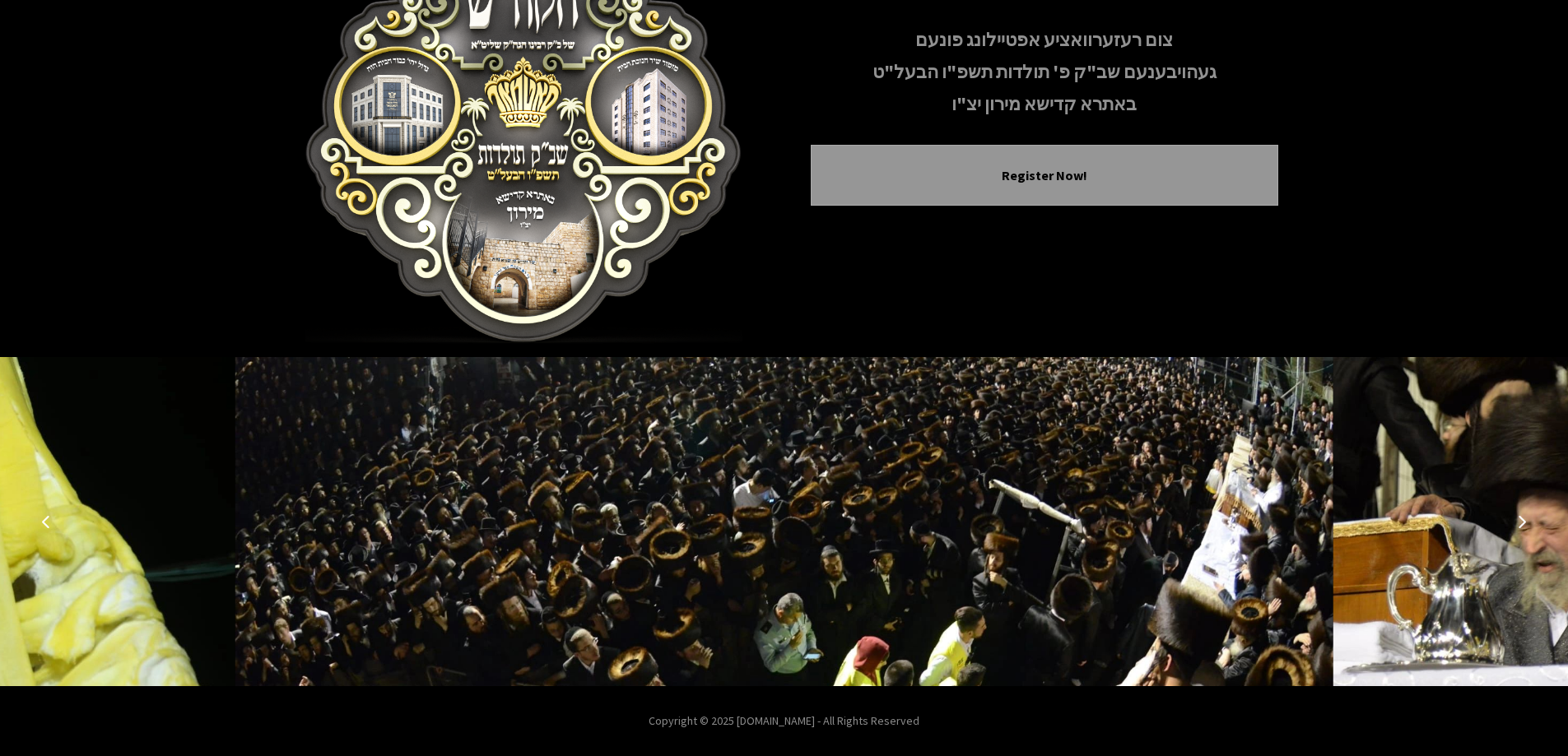
click at [1524, 524] on icon "Next image" at bounding box center [1521, 521] width 13 height 13
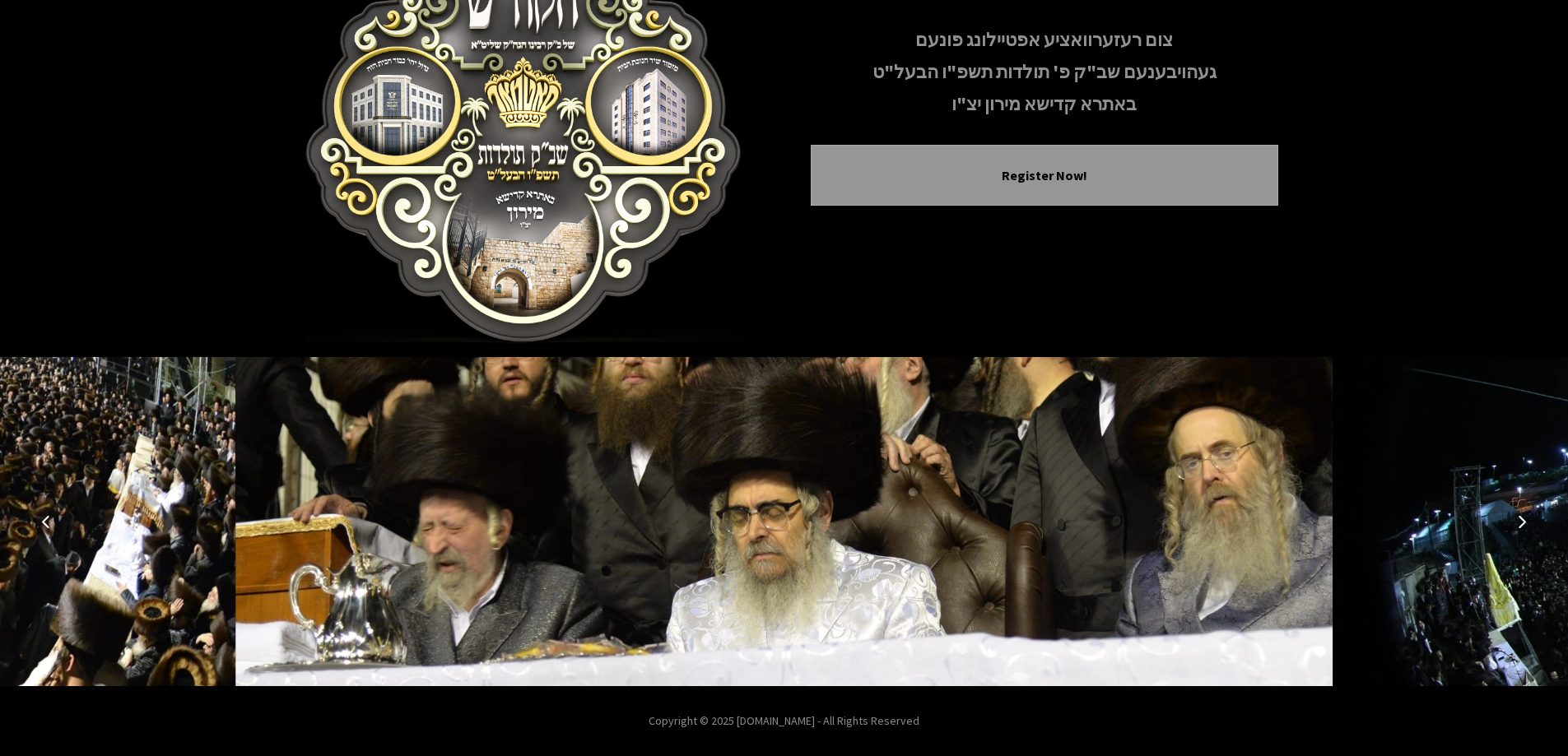
click at [1517, 519] on icon "Next image" at bounding box center [1521, 521] width 13 height 13
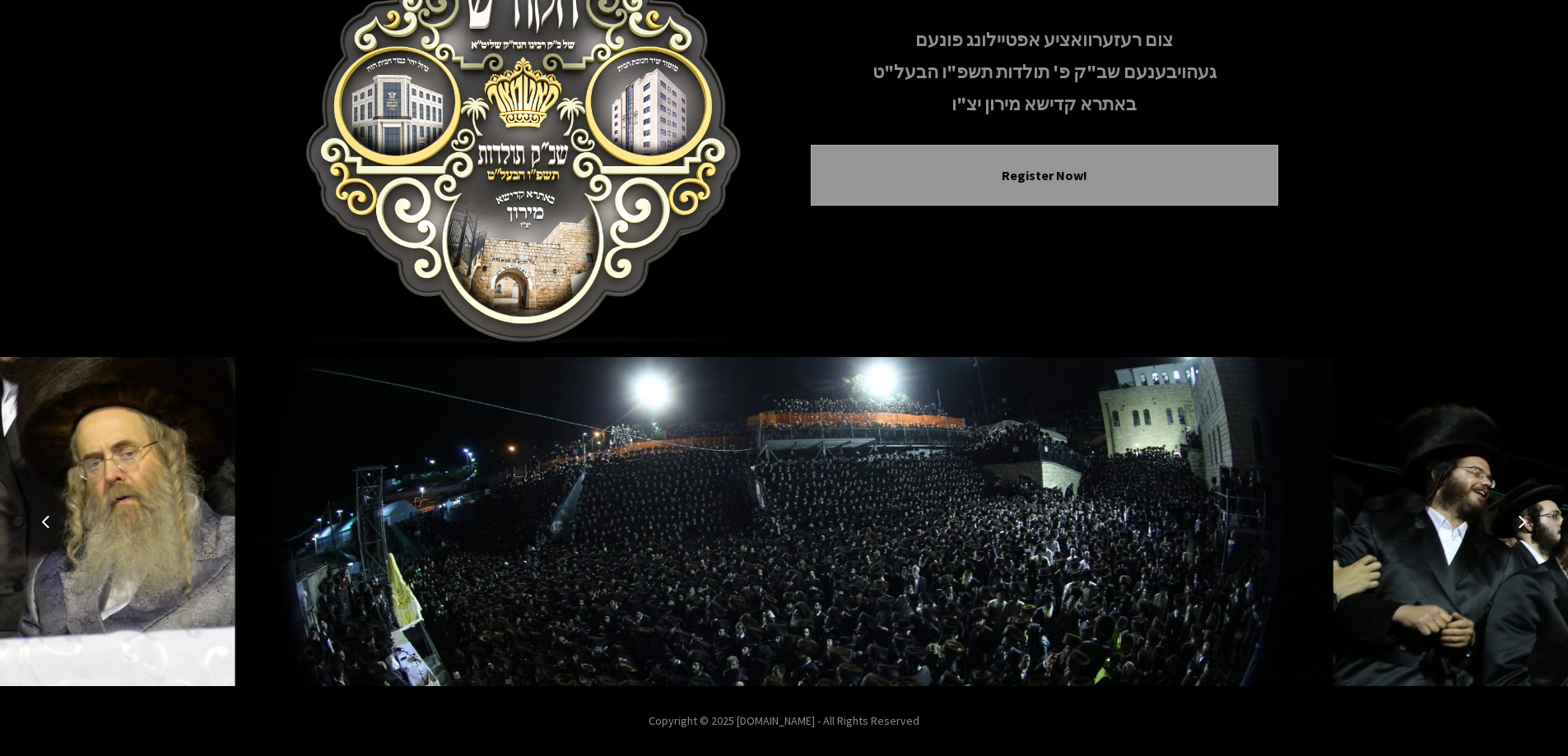
click at [1517, 519] on icon "Next image" at bounding box center [1521, 521] width 13 height 13
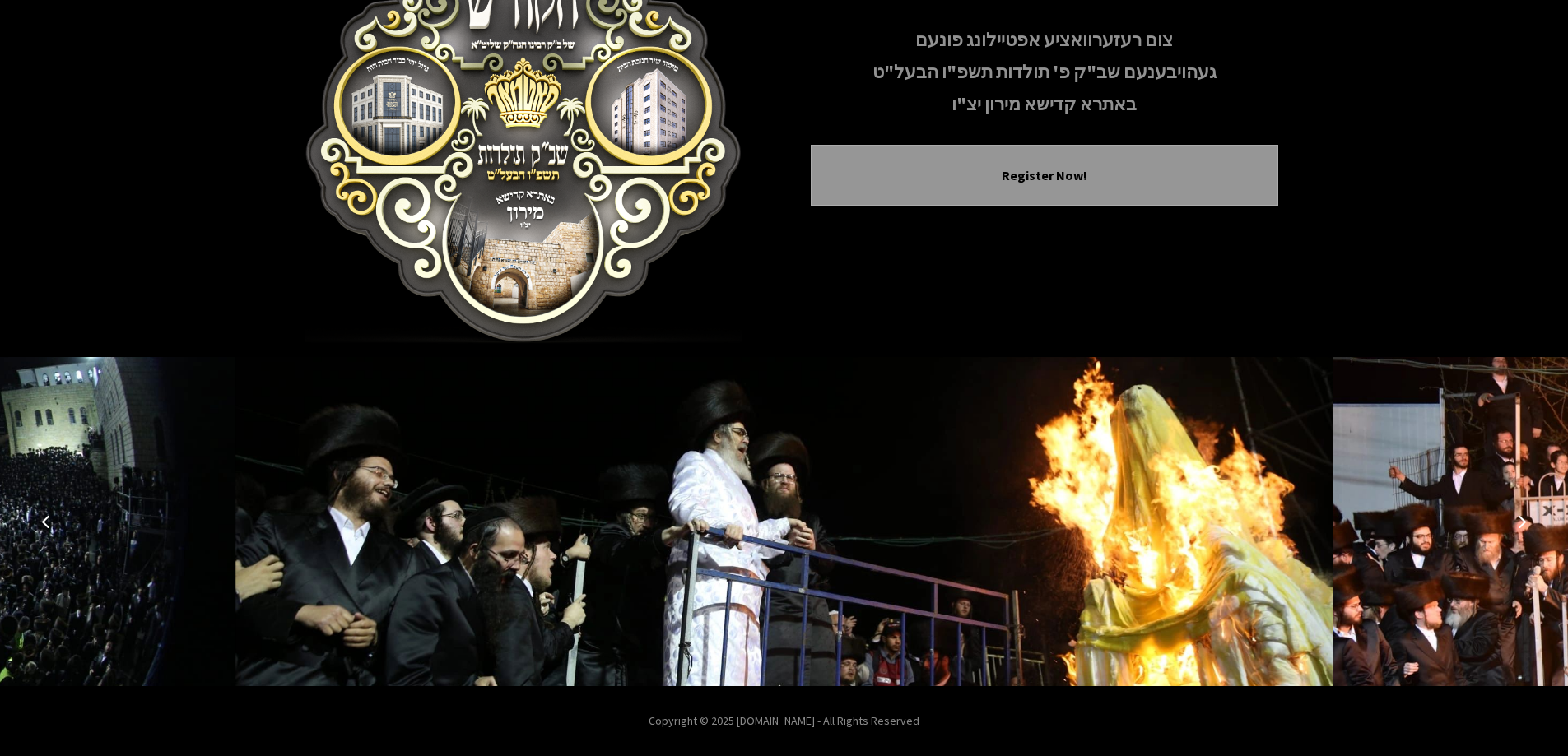
click at [1517, 519] on icon "Next image" at bounding box center [1521, 521] width 13 height 13
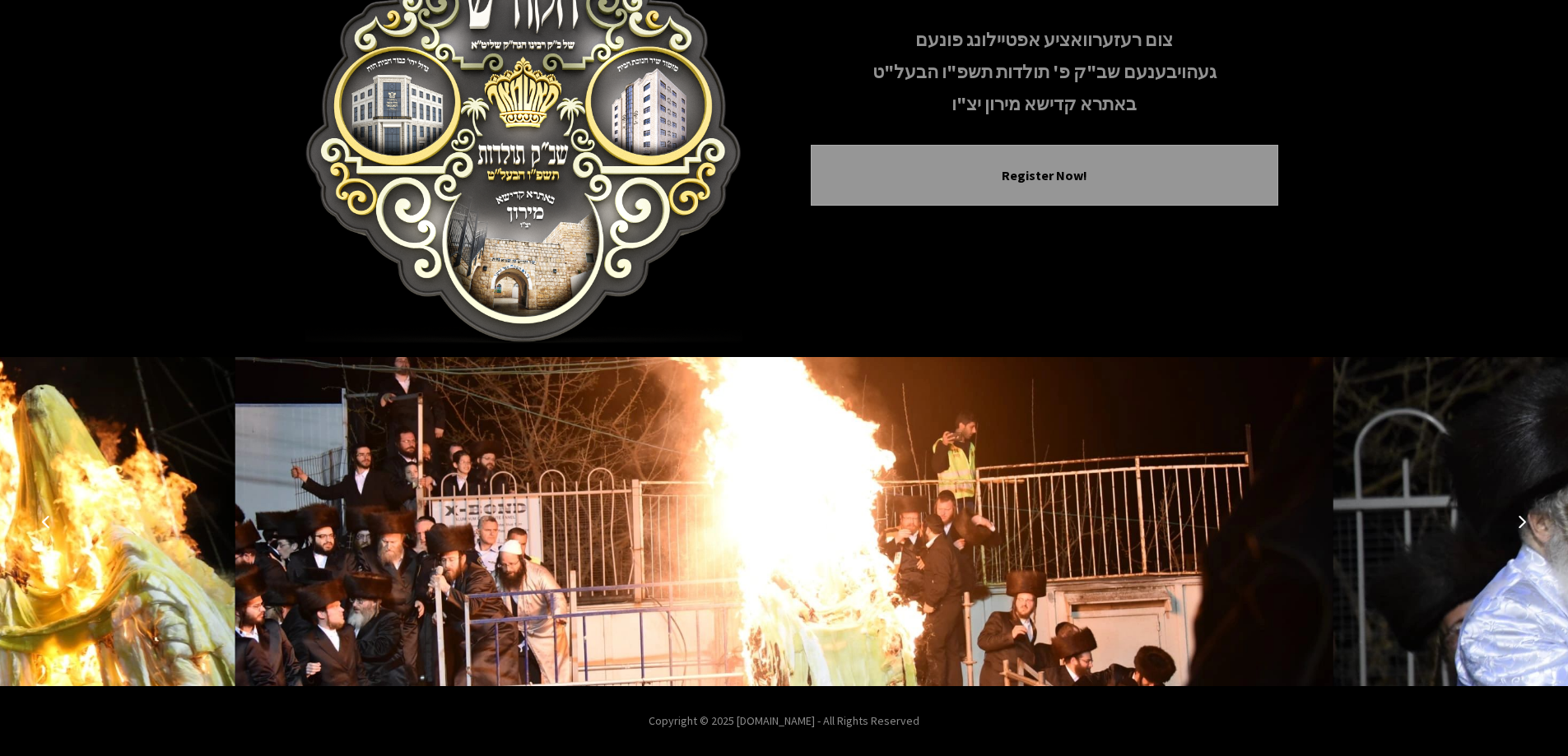
click at [1517, 519] on icon "Next image" at bounding box center [1521, 521] width 13 height 13
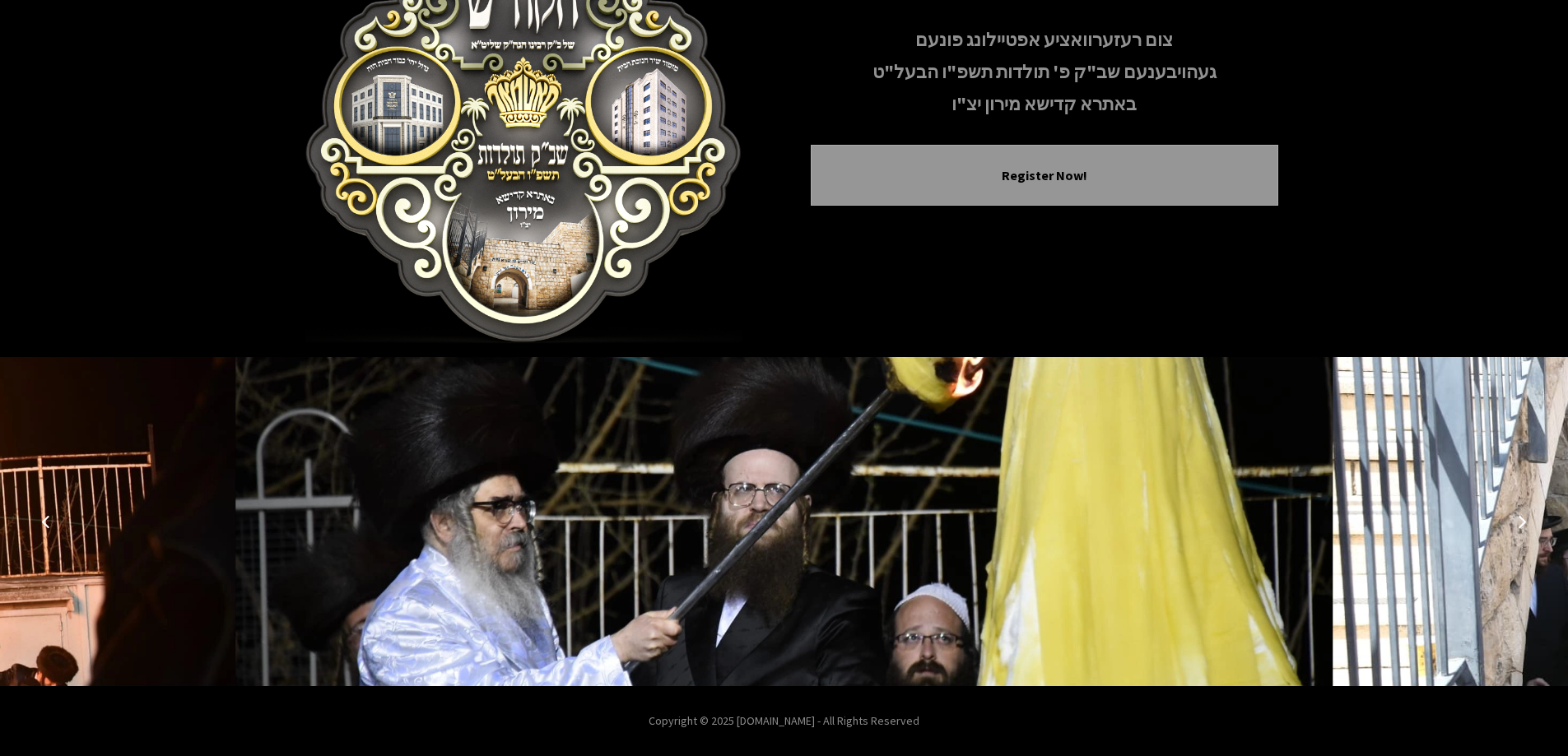
click at [1517, 519] on icon "Next image" at bounding box center [1521, 521] width 13 height 13
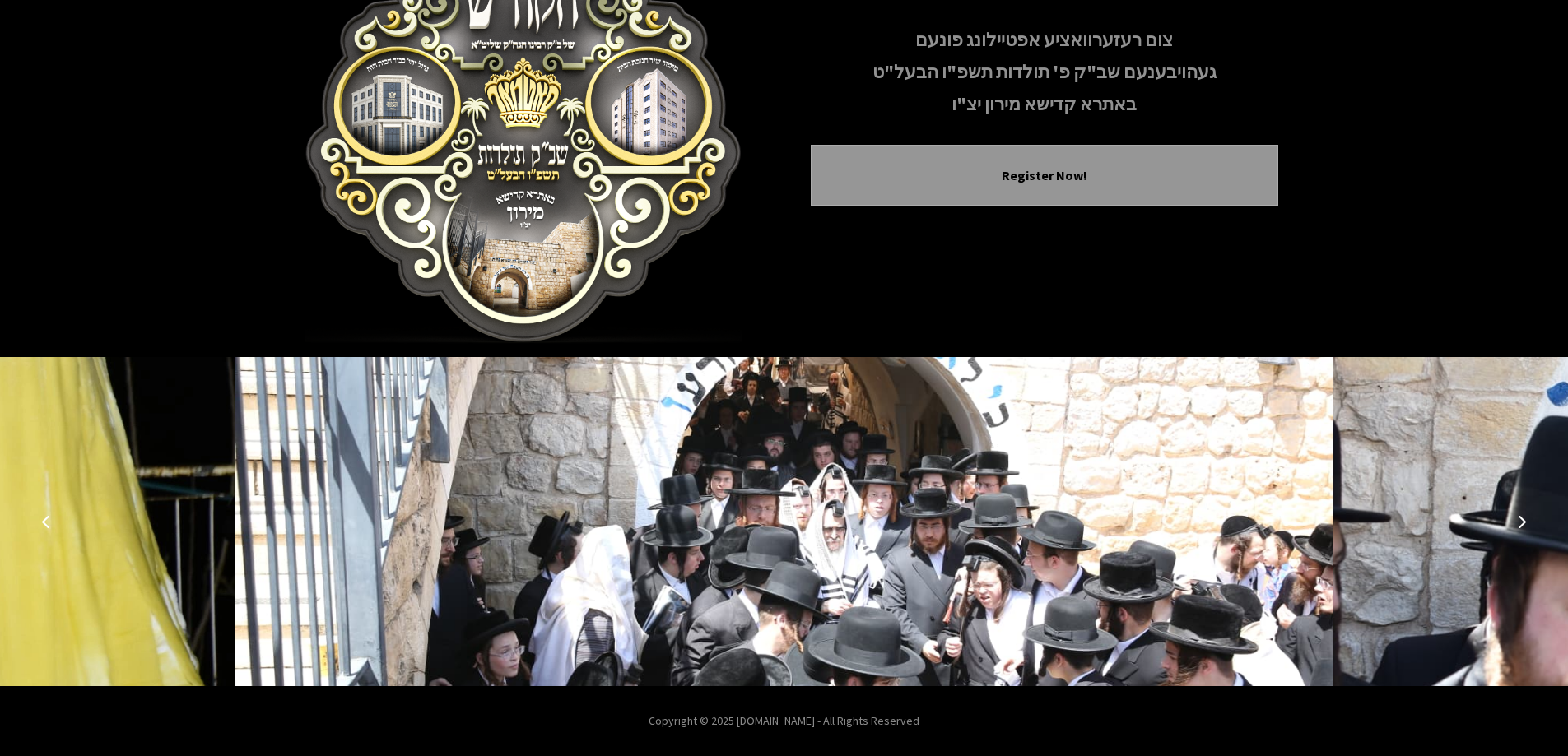
click at [1517, 519] on icon "Next image" at bounding box center [1521, 521] width 13 height 13
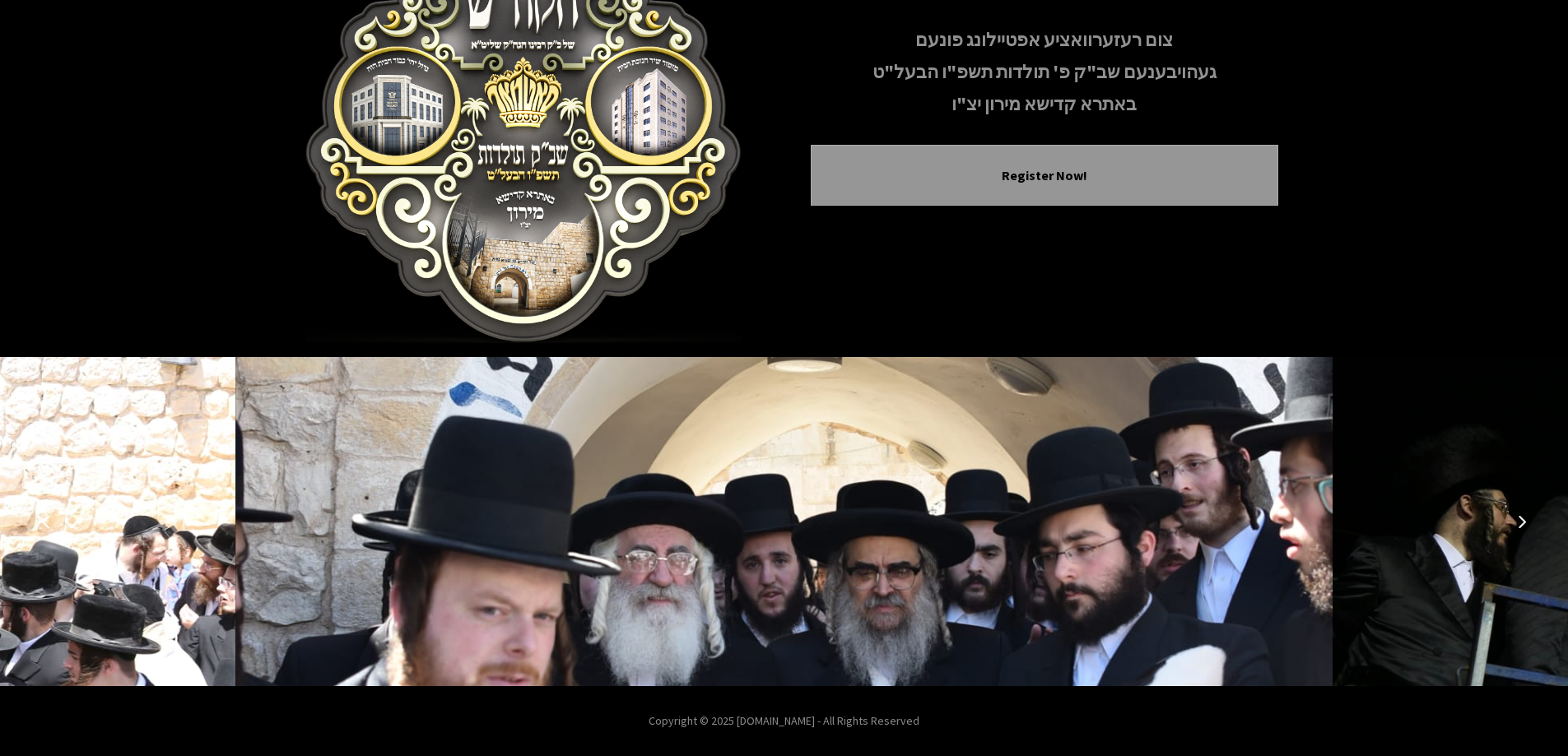
click at [1517, 519] on icon "Next image" at bounding box center [1521, 521] width 13 height 13
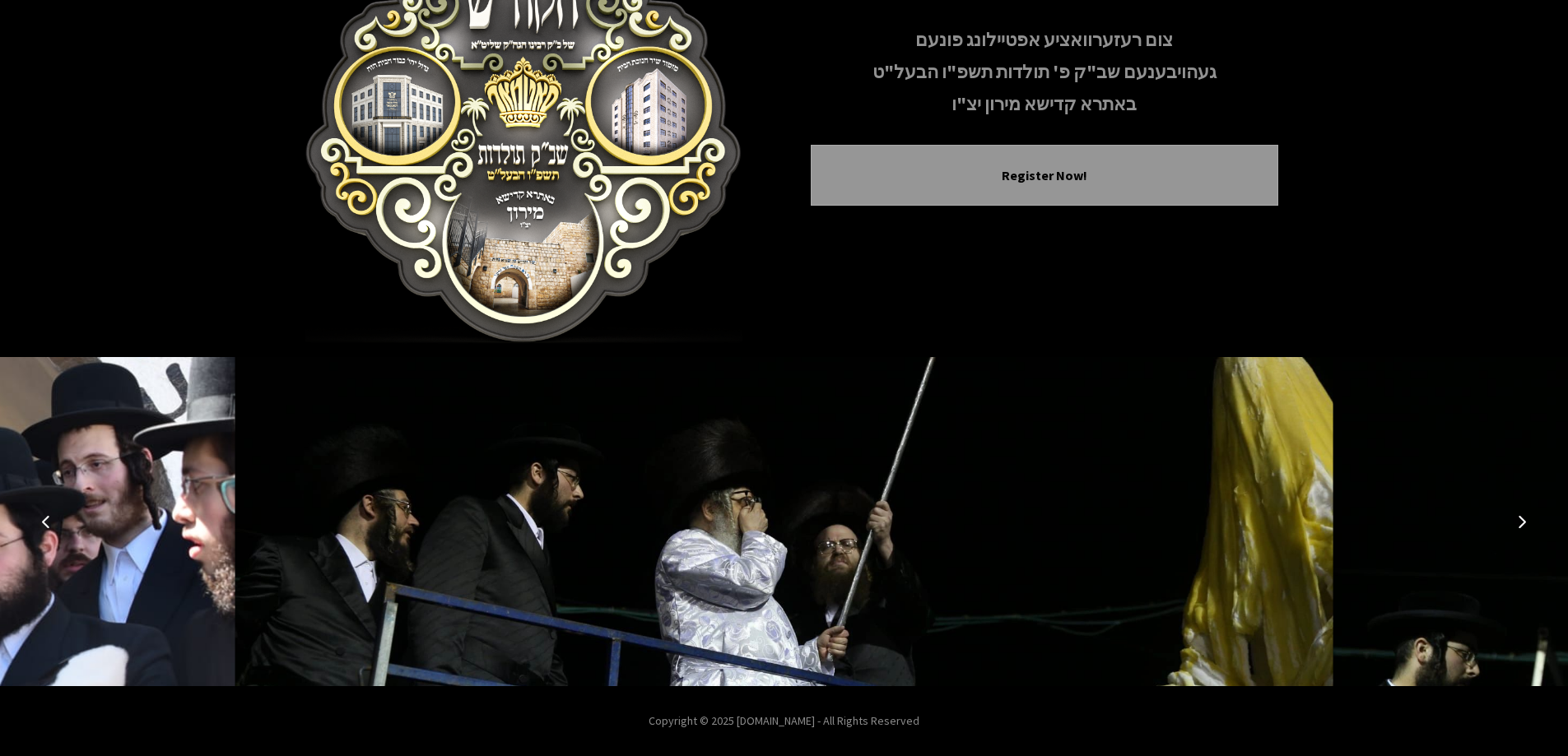
click at [1517, 519] on icon "Next image" at bounding box center [1521, 521] width 13 height 13
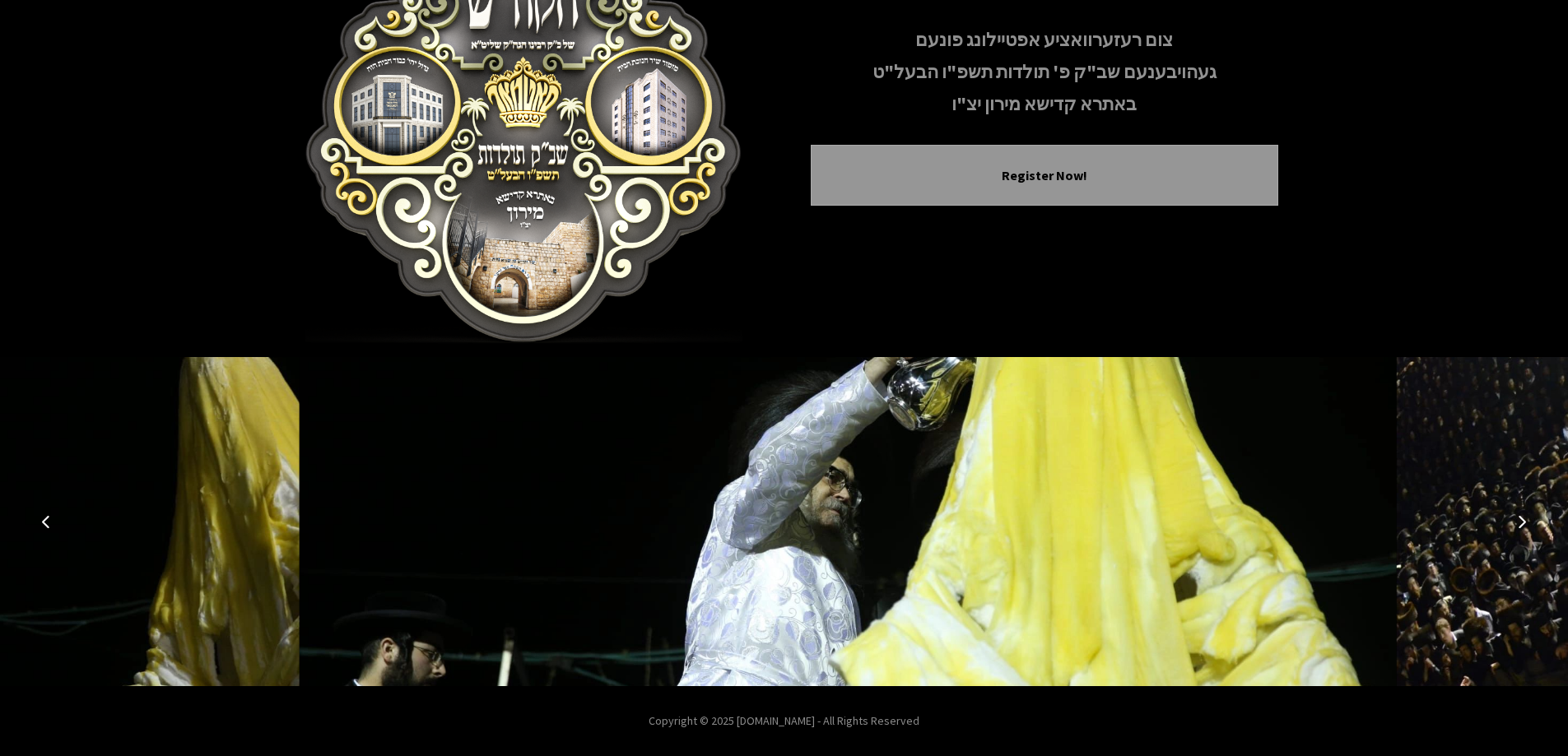
click at [1517, 519] on icon "Next image" at bounding box center [1521, 521] width 13 height 13
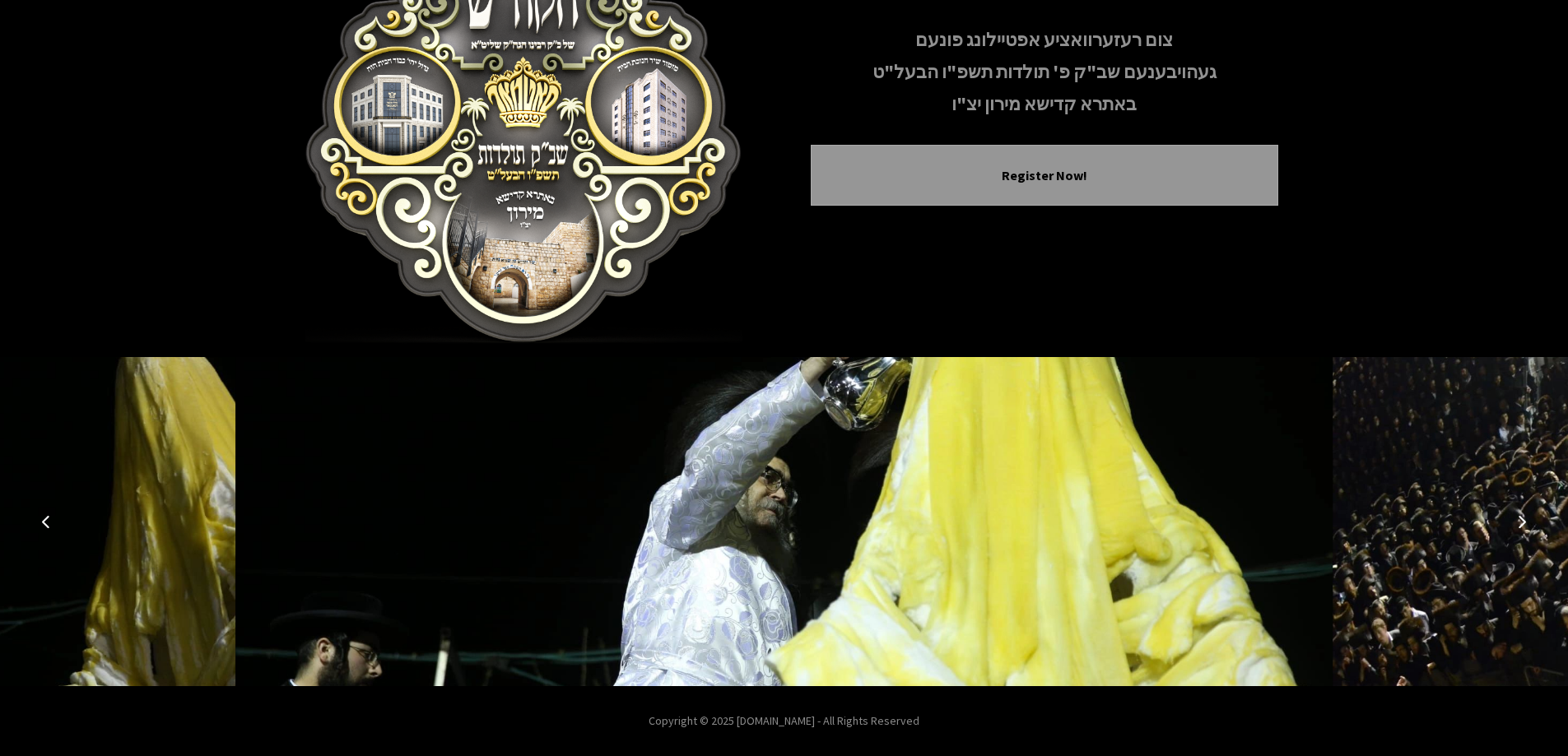
click at [1517, 519] on icon "Next image" at bounding box center [1521, 521] width 13 height 13
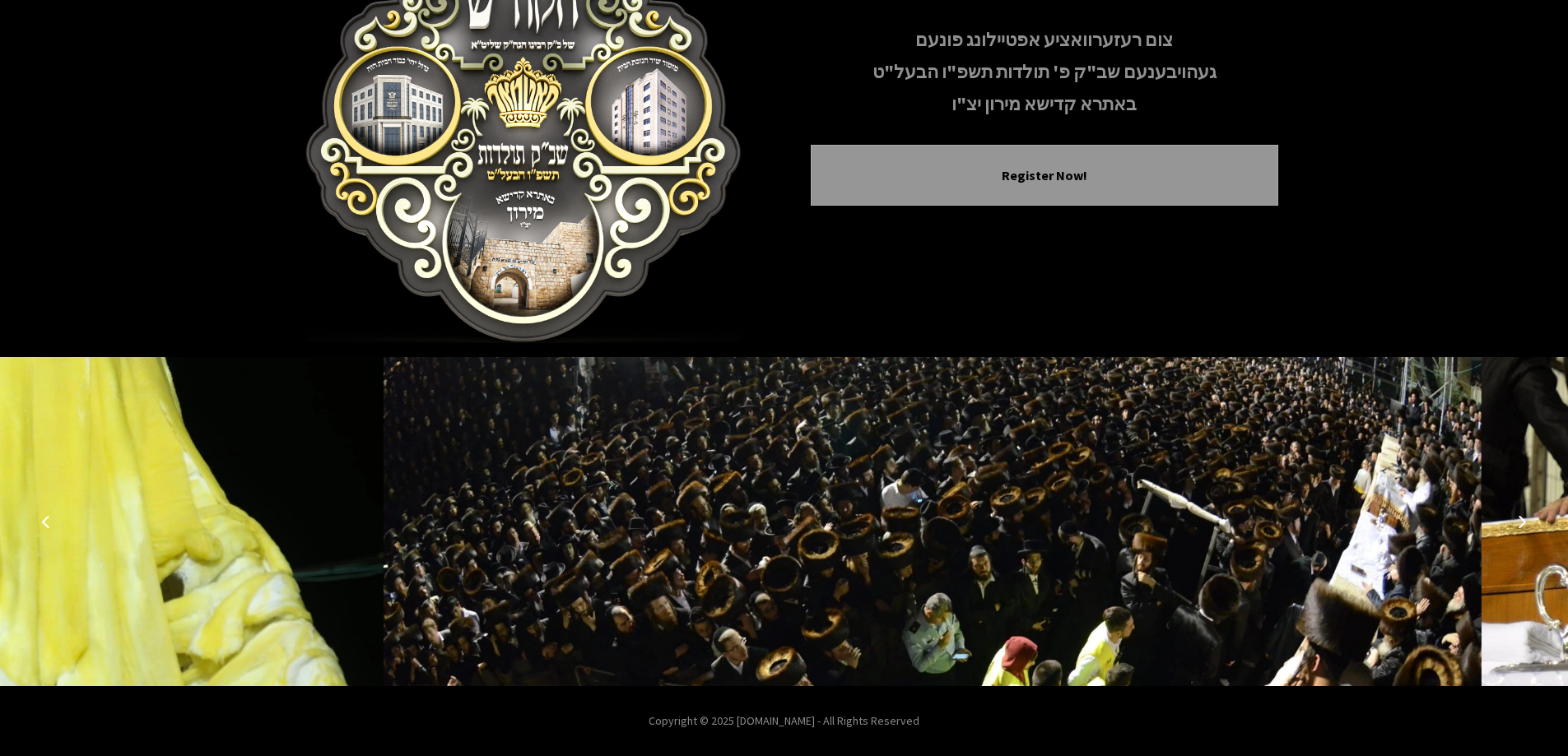
click at [1517, 519] on icon "Next image" at bounding box center [1521, 521] width 13 height 13
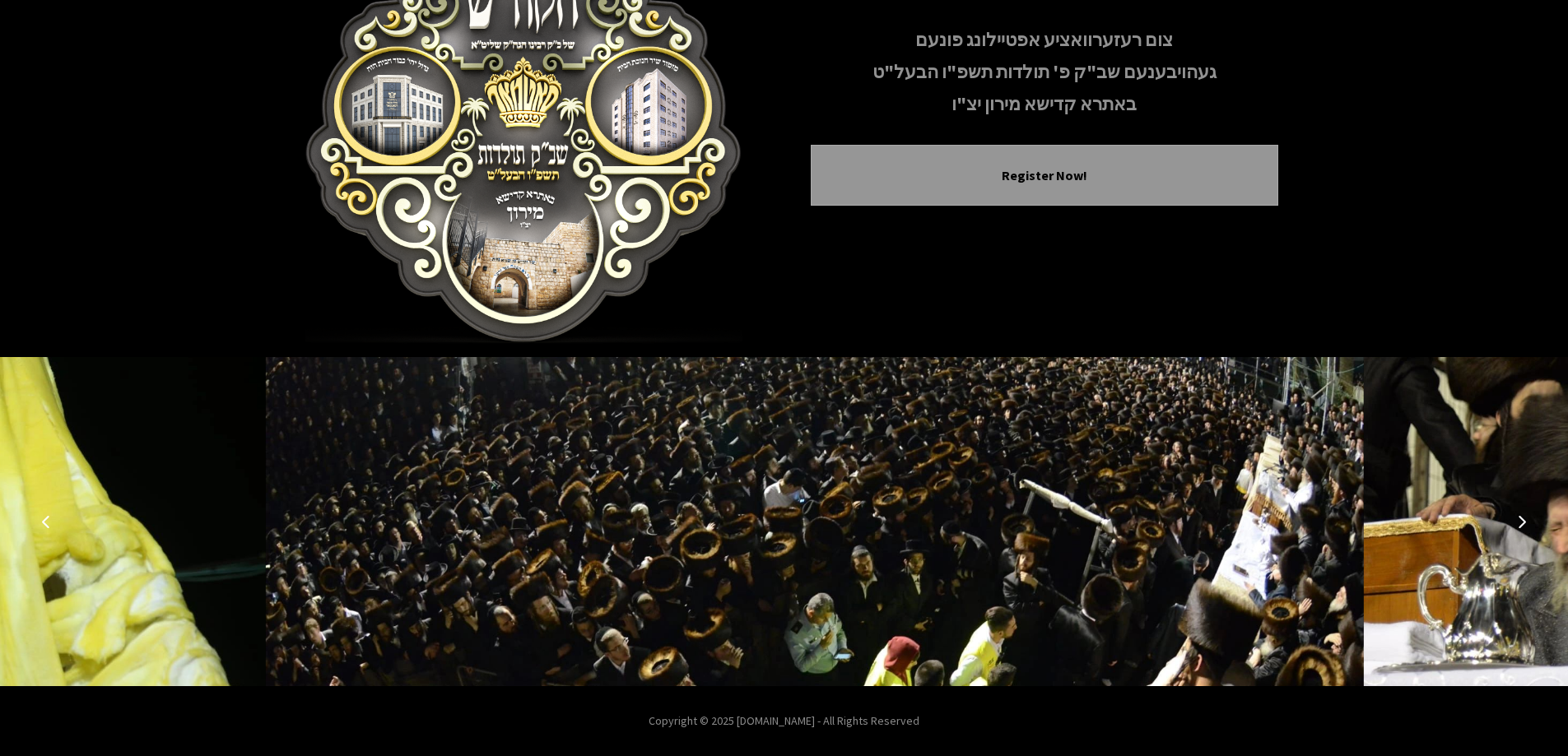
click at [1517, 519] on icon "Next image" at bounding box center [1521, 521] width 13 height 13
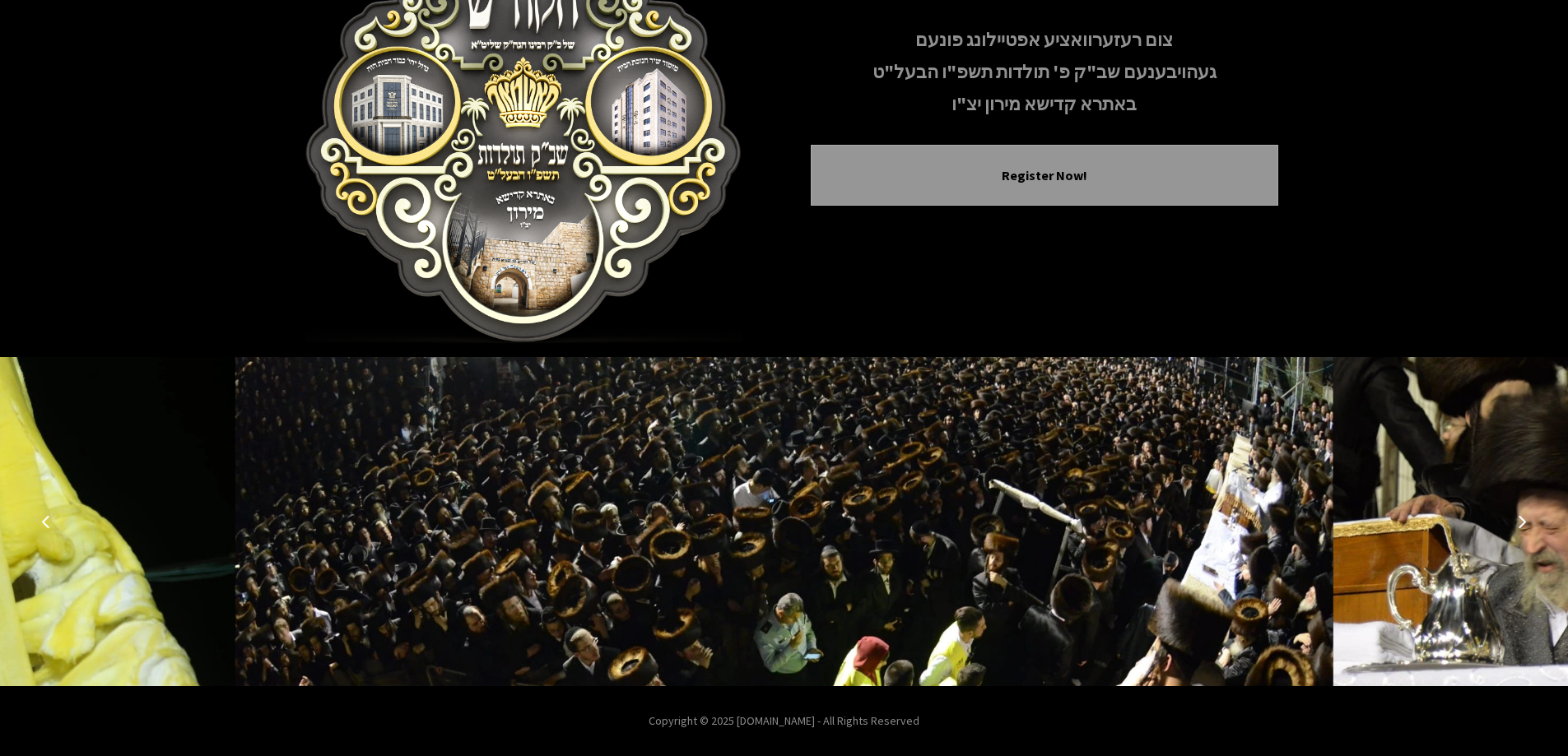
click at [1517, 519] on icon "Next image" at bounding box center [1521, 521] width 13 height 13
